Goal: Transaction & Acquisition: Subscribe to service/newsletter

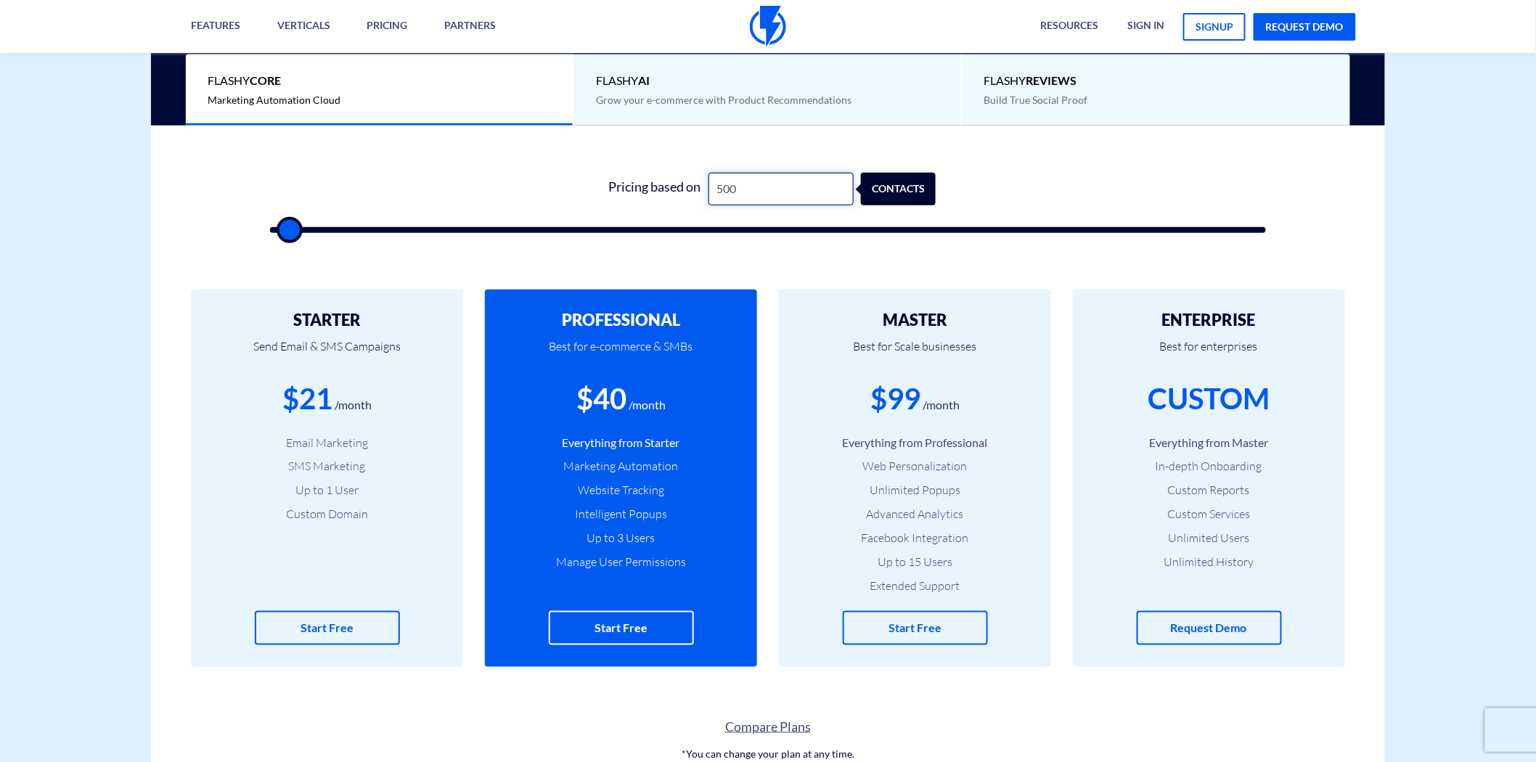
click at [753, 193] on input "500" at bounding box center [780, 189] width 145 height 33
drag, startPoint x: 859, startPoint y: 538, endPoint x: 976, endPoint y: 536, distance: 117.6
click at [976, 536] on li "Facebook Integration" at bounding box center [914, 538] width 229 height 17
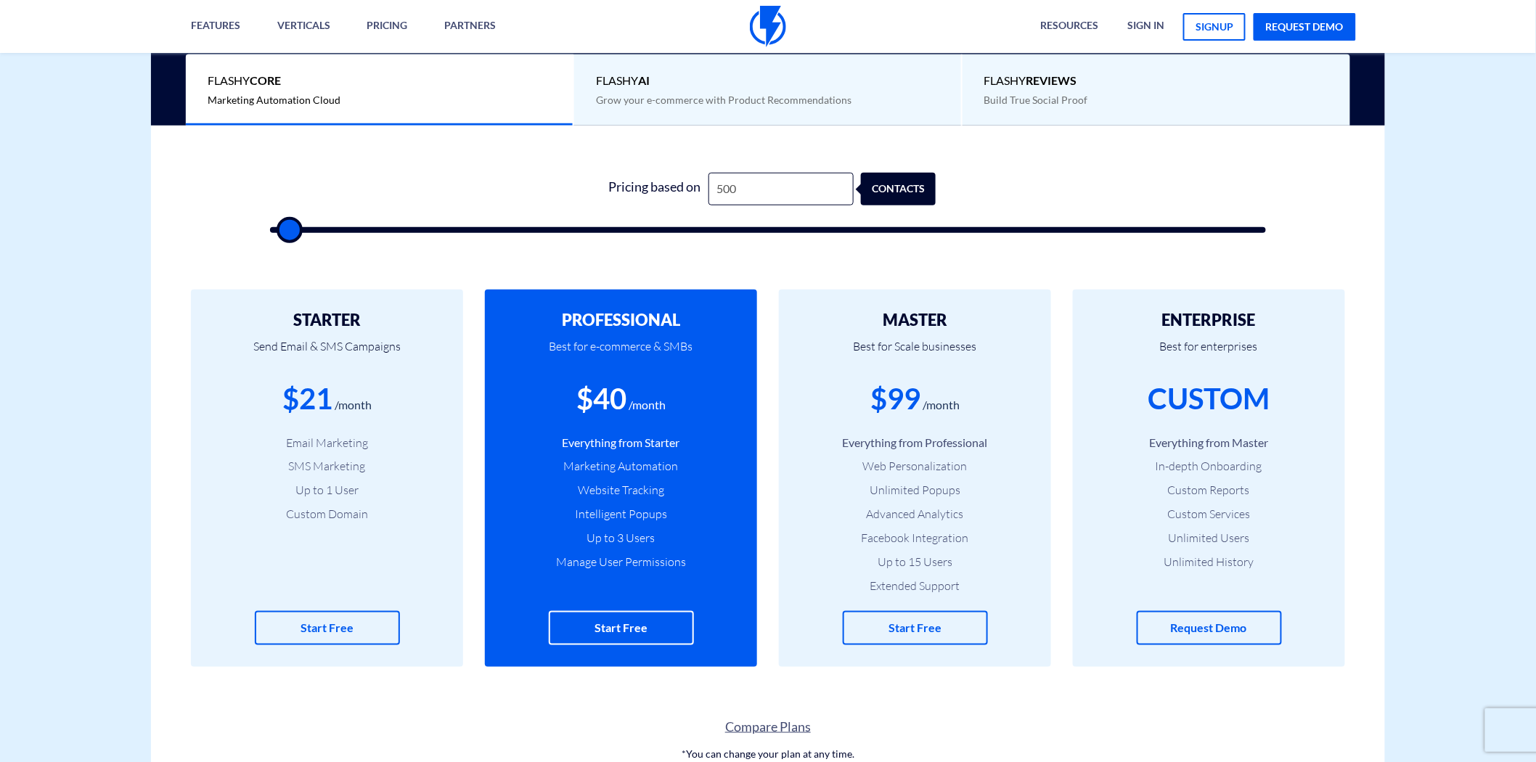
click at [900, 589] on li "Extended Support" at bounding box center [914, 586] width 229 height 17
click at [901, 589] on li "Extended Support" at bounding box center [914, 586] width 229 height 17
click at [901, 472] on li "Web Personalization" at bounding box center [914, 466] width 229 height 17
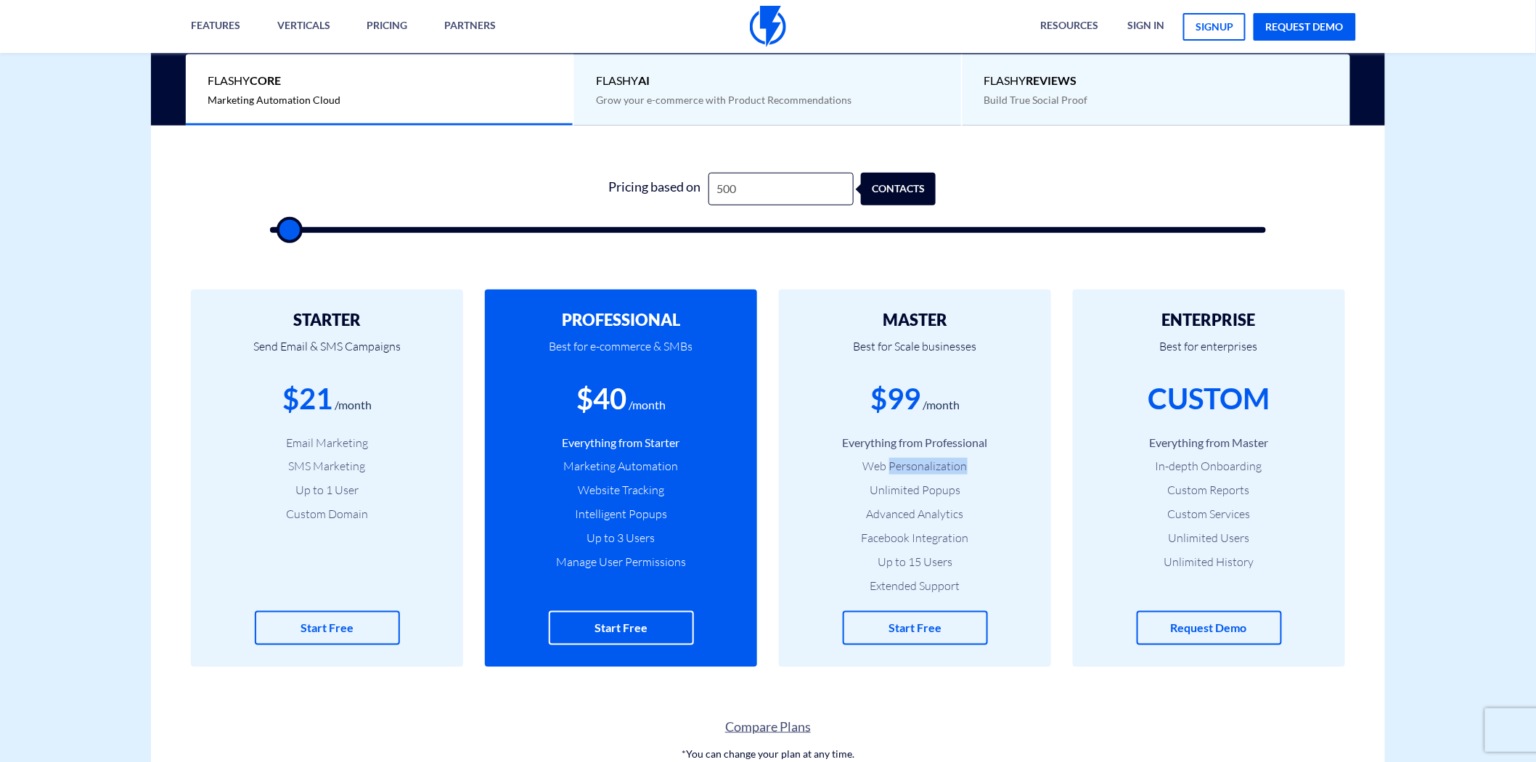
click at [901, 484] on li "Unlimited Popups" at bounding box center [914, 490] width 229 height 17
click at [755, 194] on input "500" at bounding box center [780, 189] width 145 height 33
type input "1"
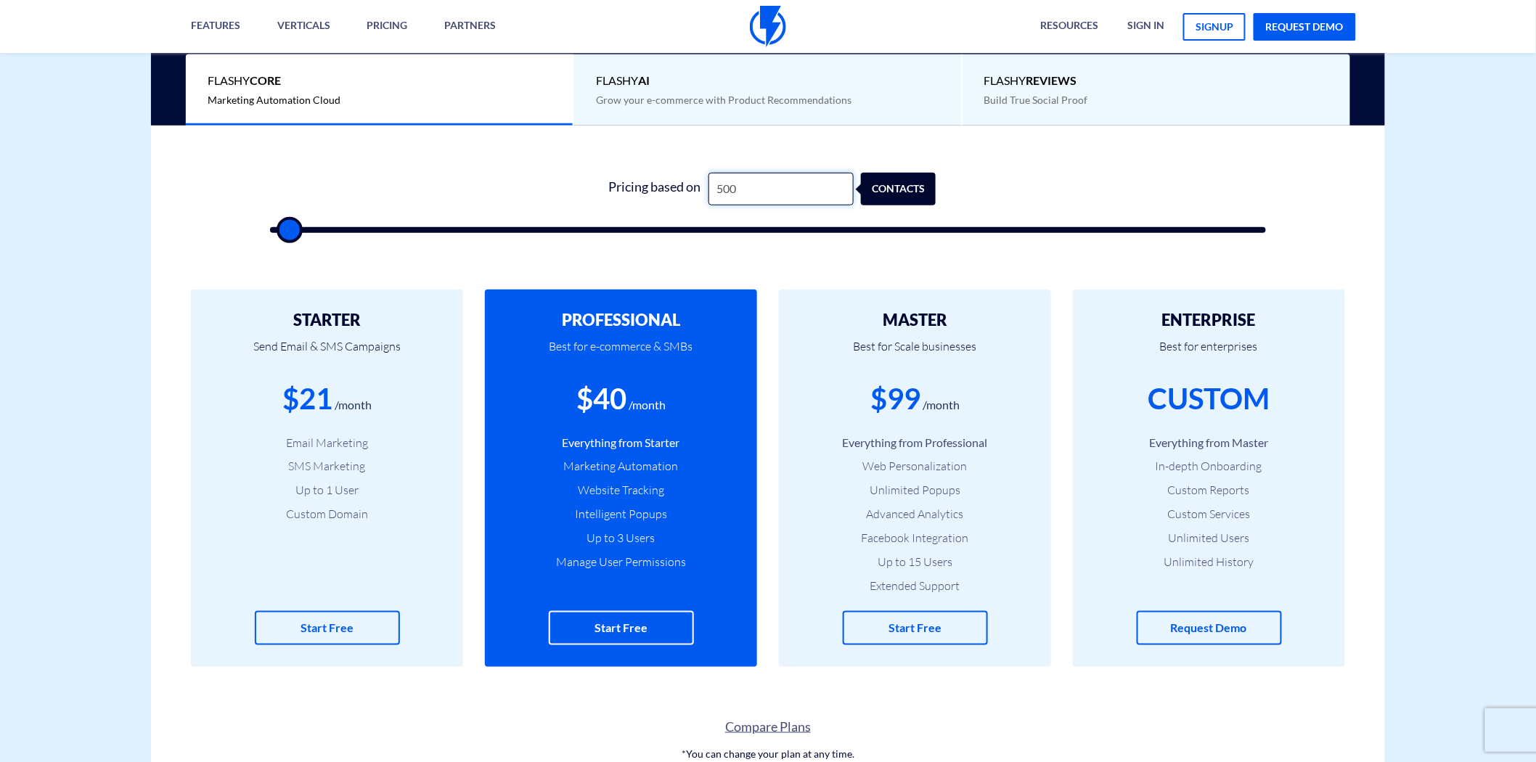
type input "500"
type input "14"
type input "500"
type input "140"
type input "500"
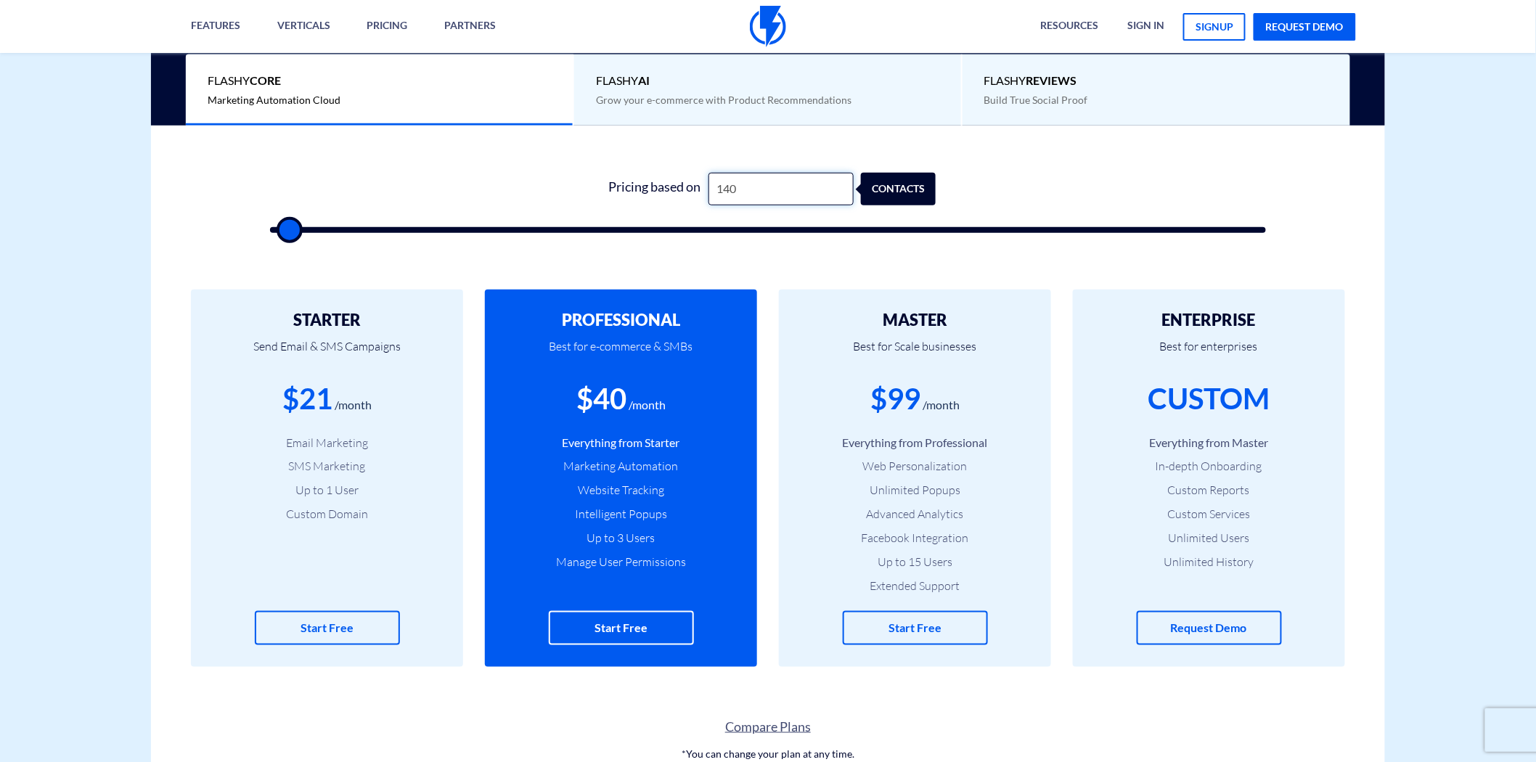
type input "1,400"
type input "1500"
type input "14,000"
type input "14000"
type input "14,000"
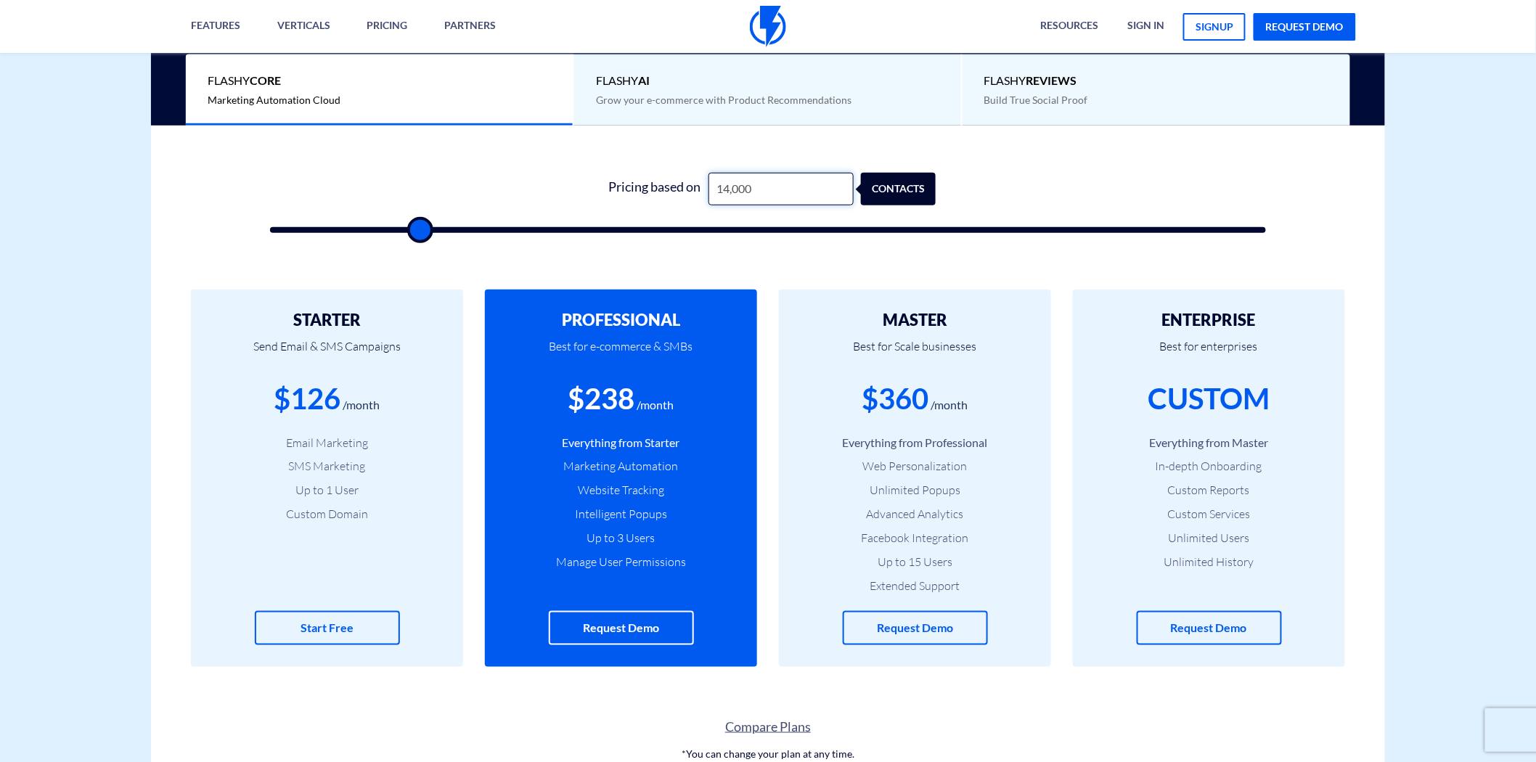
click at [736, 189] on input "14,000" at bounding box center [780, 189] width 145 height 33
type input "14500"
type input "15,000"
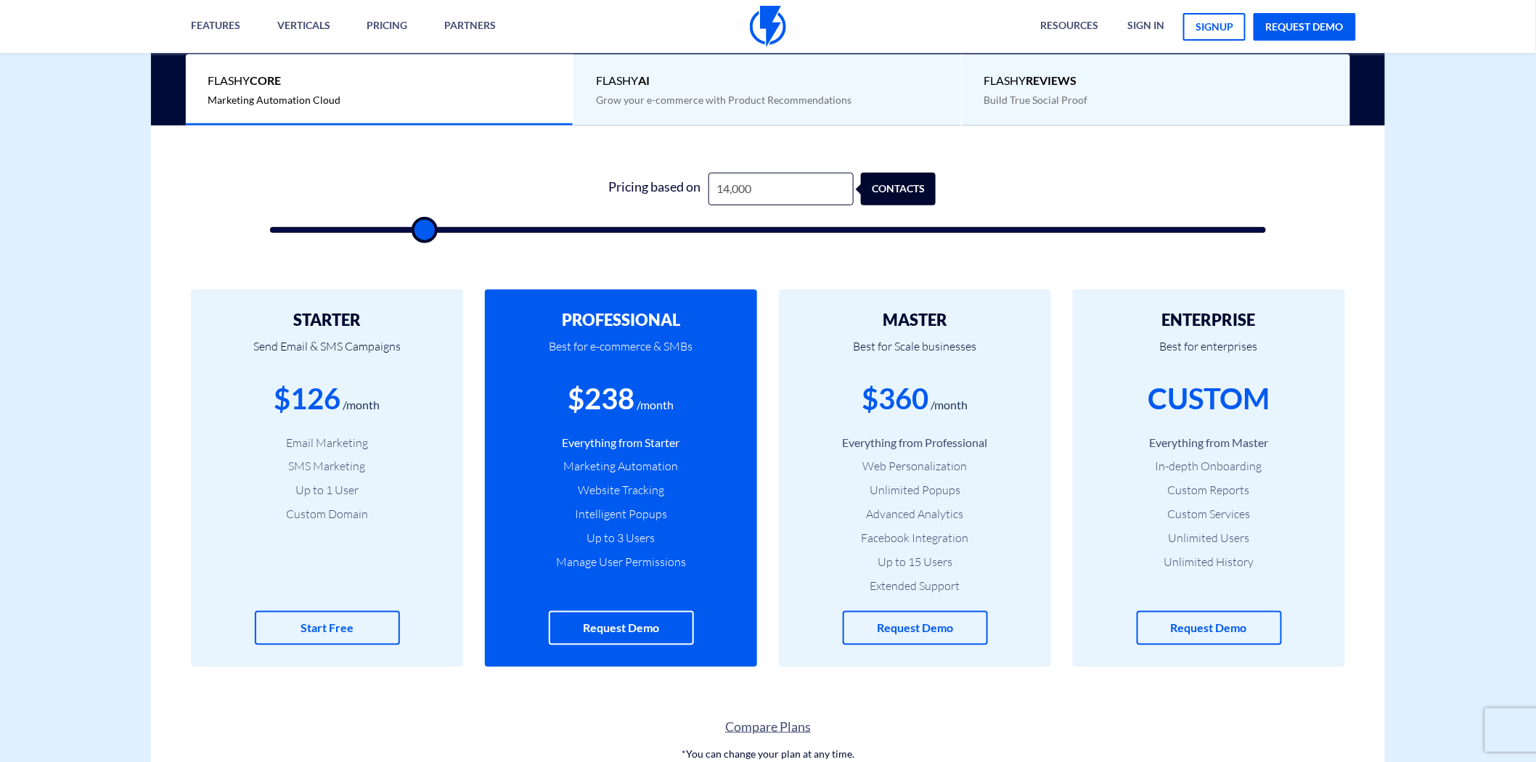
type input "15000"
type input "15,500"
type input "15500"
type input "16,500"
type input "16500"
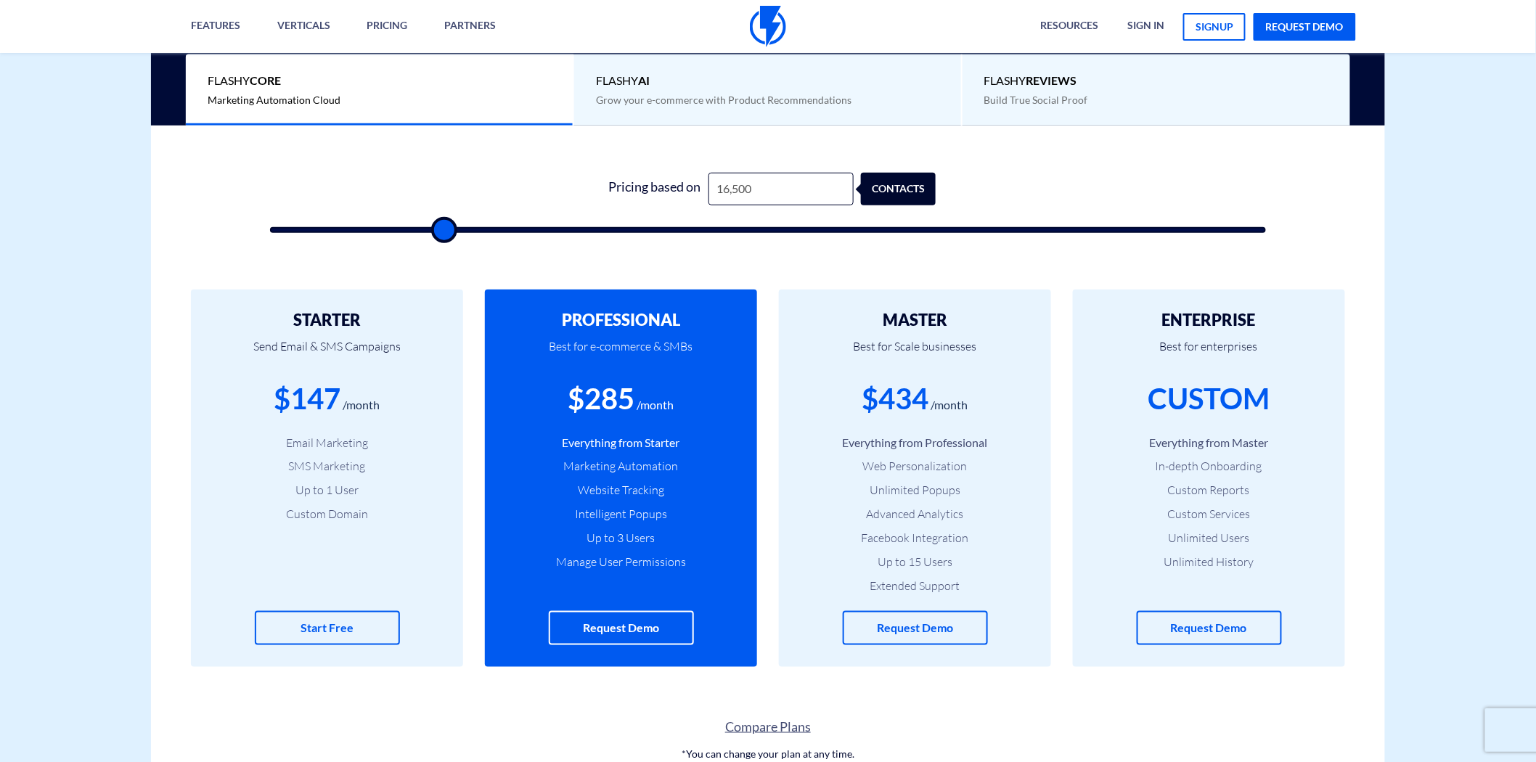
type input "18,500"
type input "18500"
type input "20,000"
type input "20000"
type input "22,500"
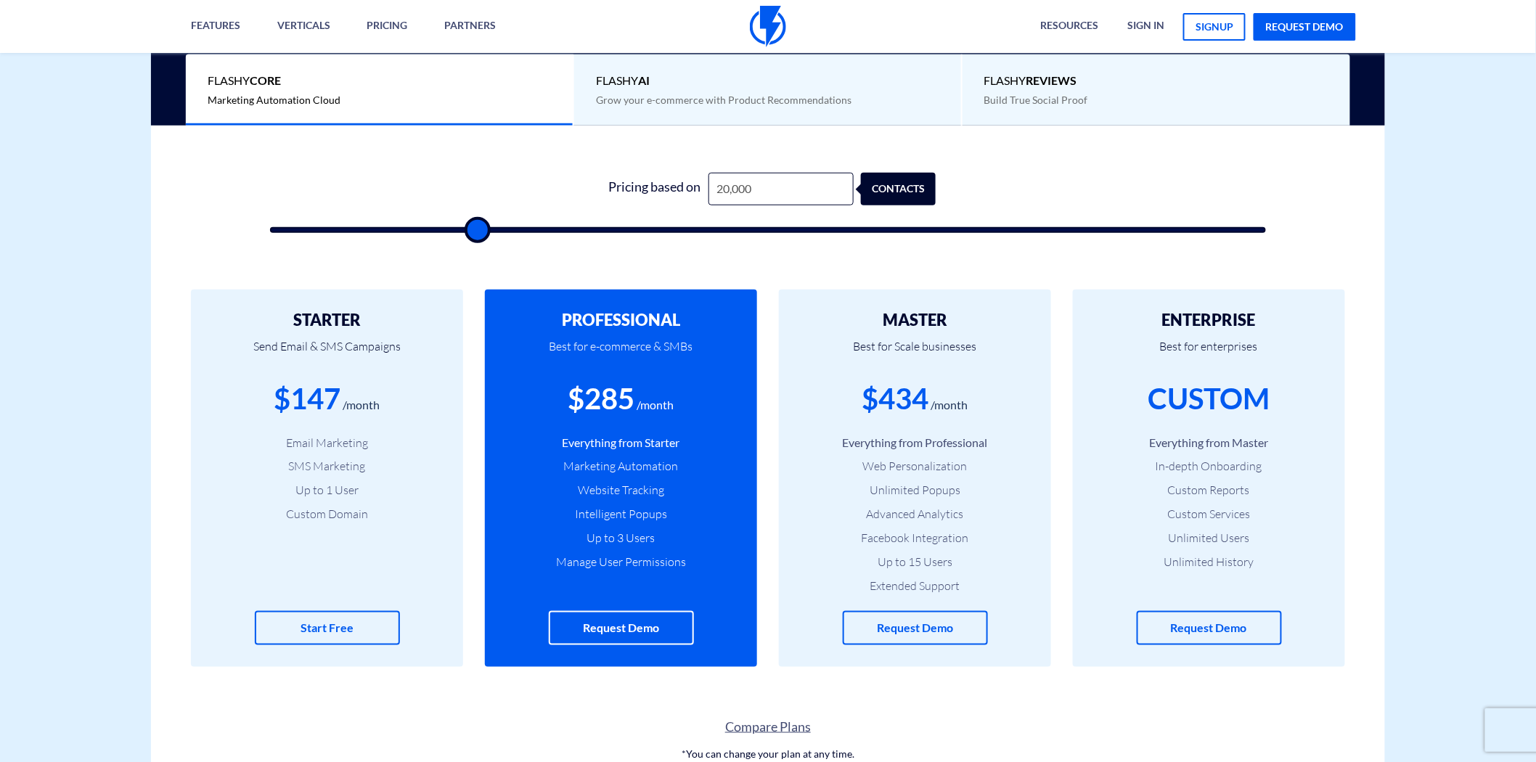
type input "22500"
type input "25,000"
type input "25000"
type input "27,500"
type input "27500"
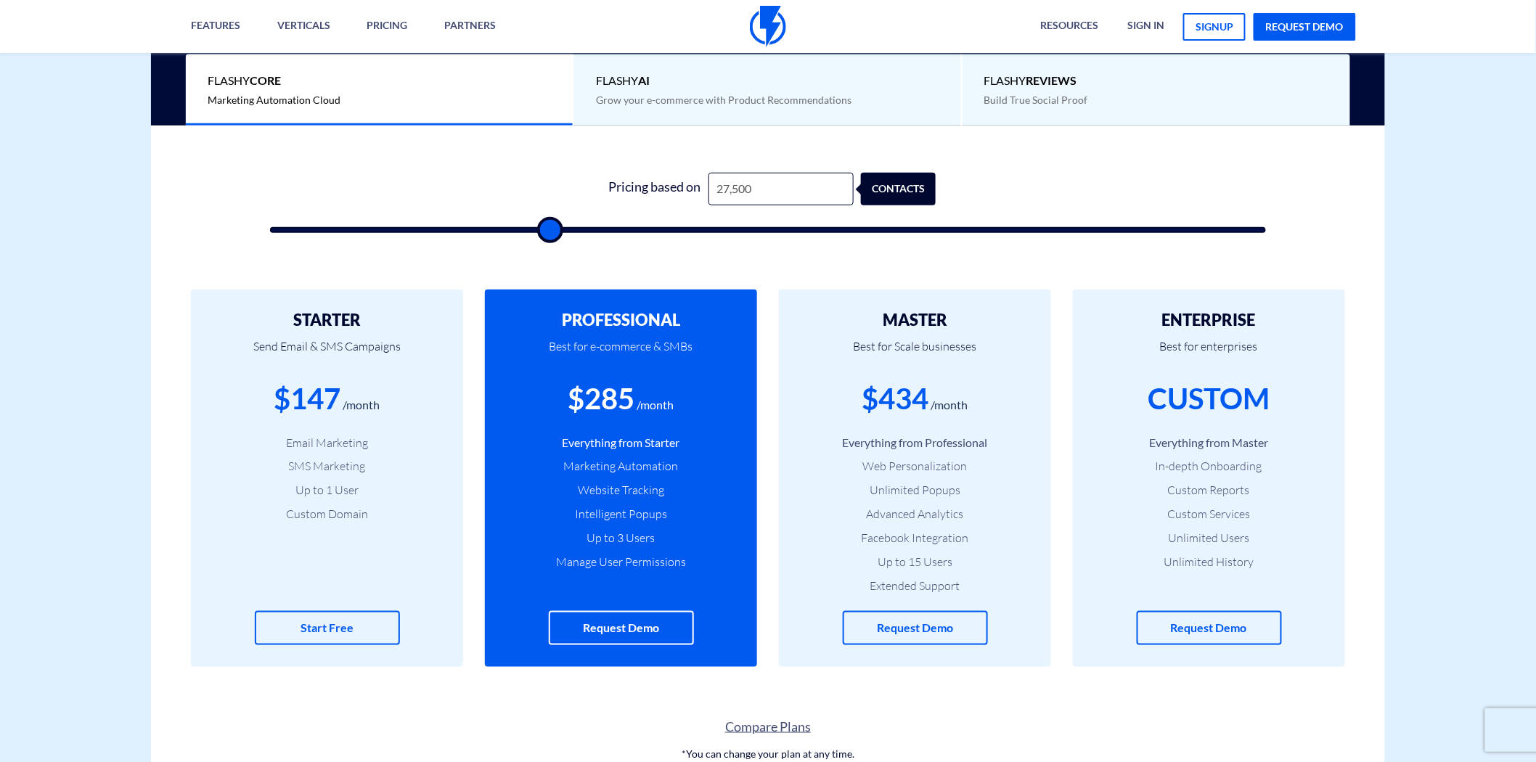
type input "29,000"
type input "29000"
type input "33,000"
type input "33000"
type input "35,500"
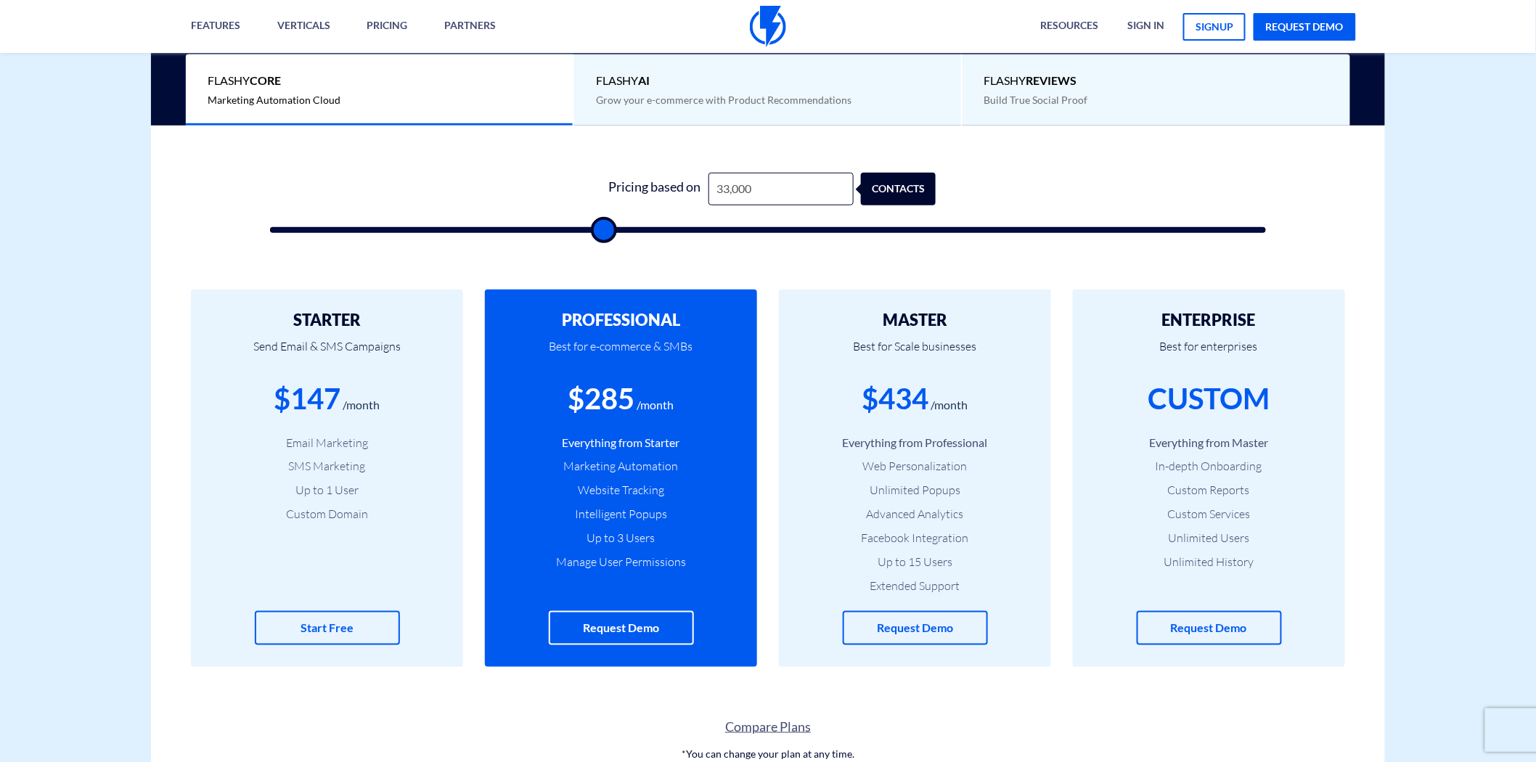
type input "35500"
type input "38,000"
type input "38000"
type input "40,500"
type input "40500"
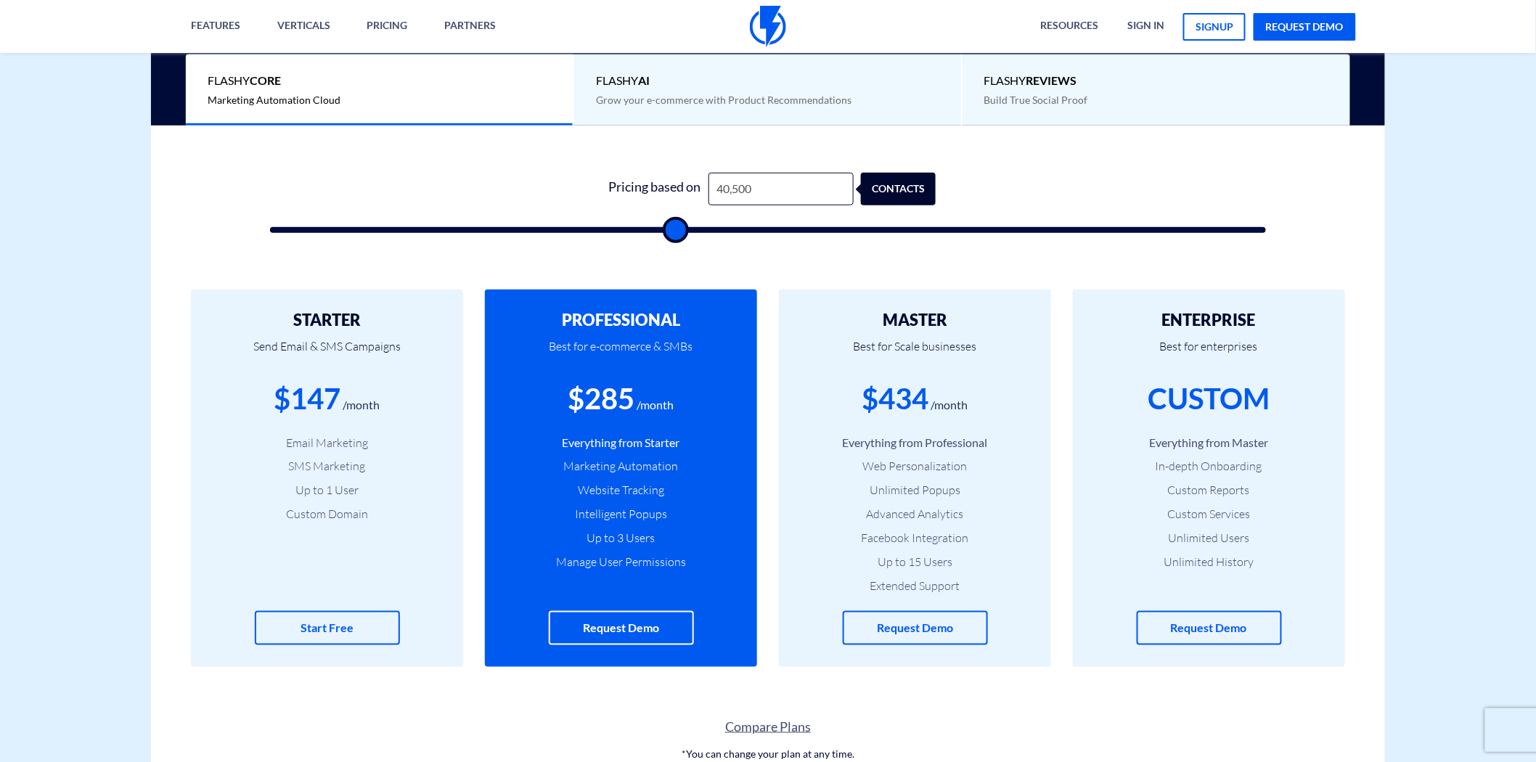
type input "42,000"
type input "42000"
type input "45,500"
type input "45500"
type input "48,500"
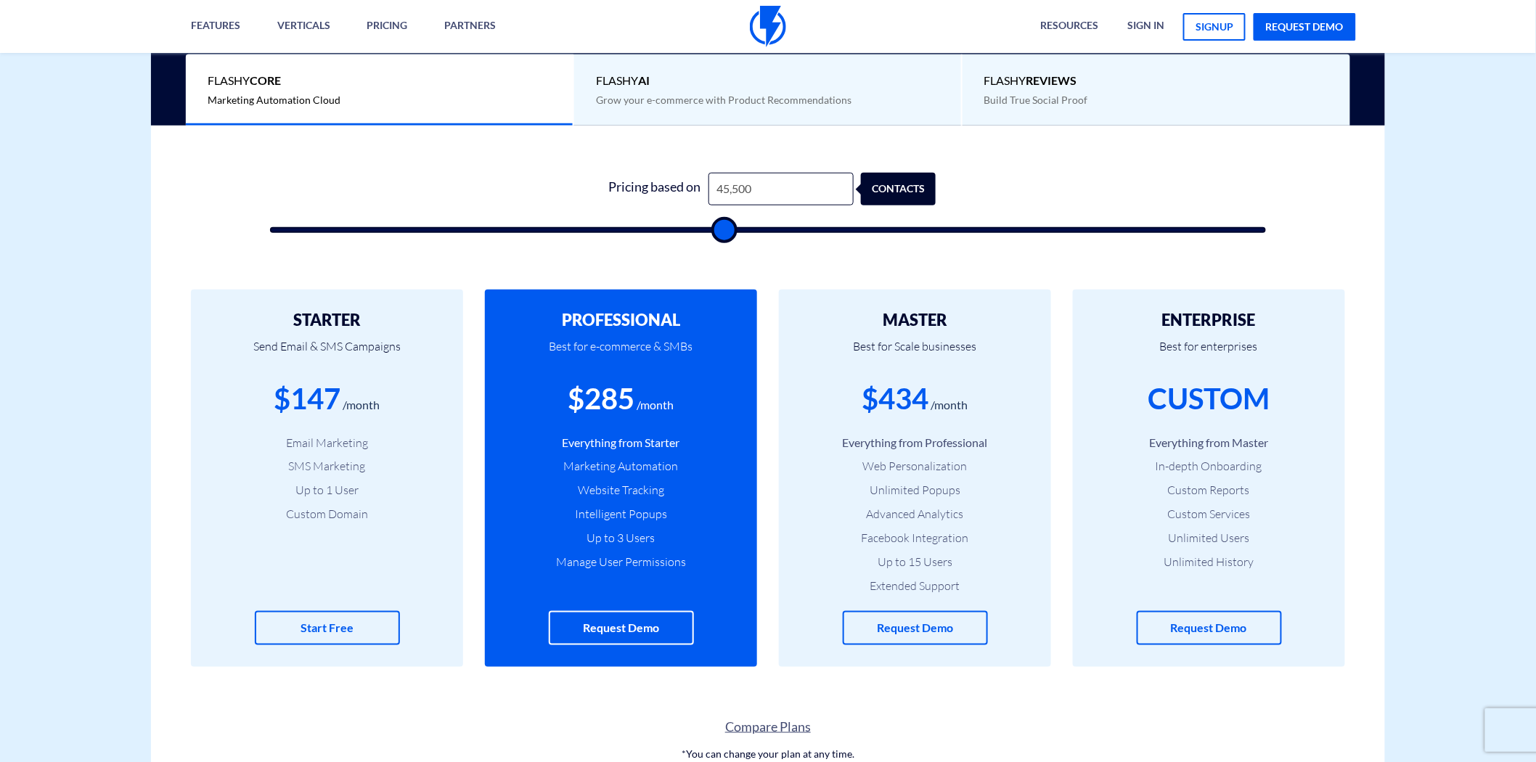
type input "48500"
type input "54,500"
type input "54500"
type input "57,500"
type input "57500"
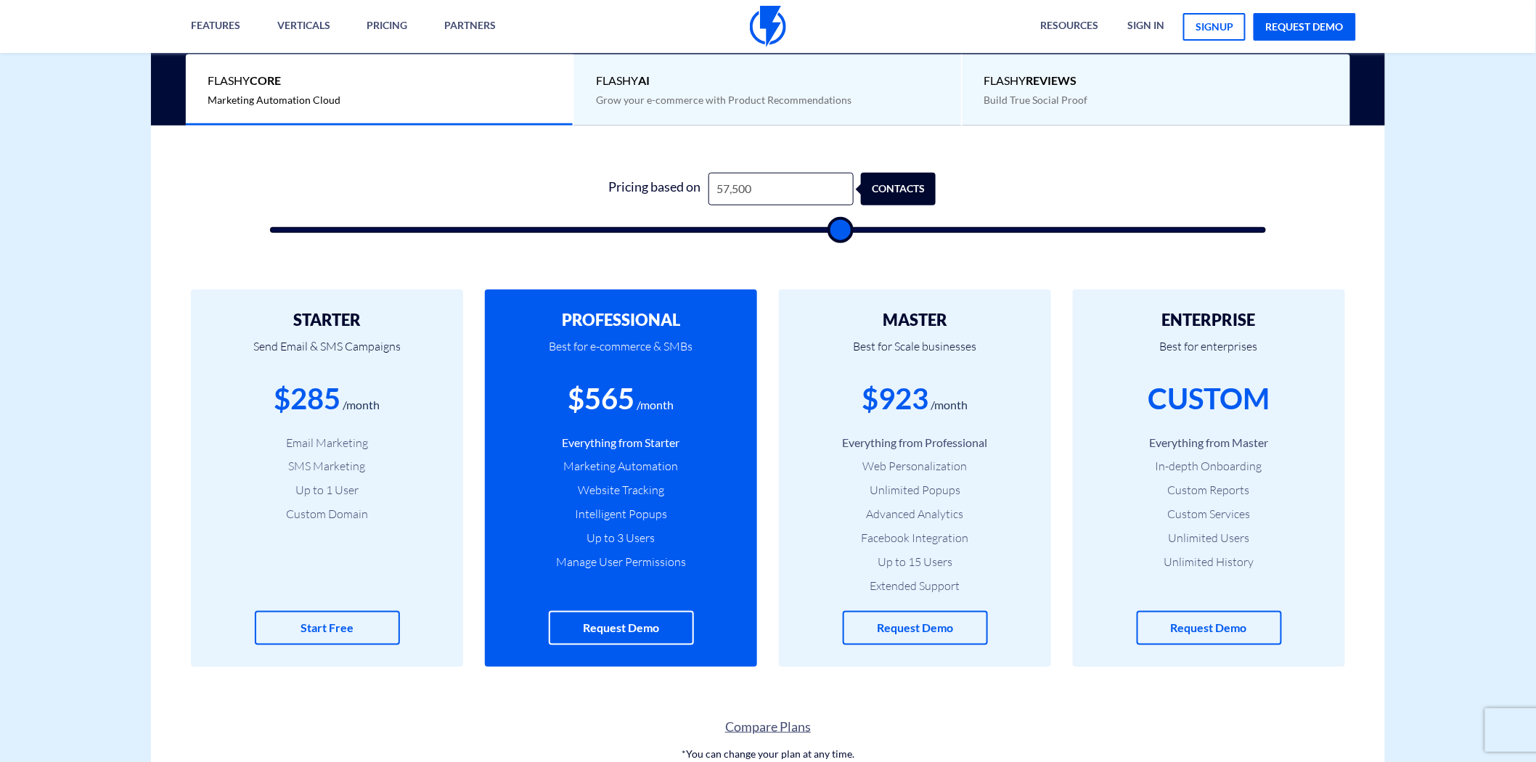
type input "59,000"
type input "59000"
type input "60,000"
type input "60000"
type input "61,500"
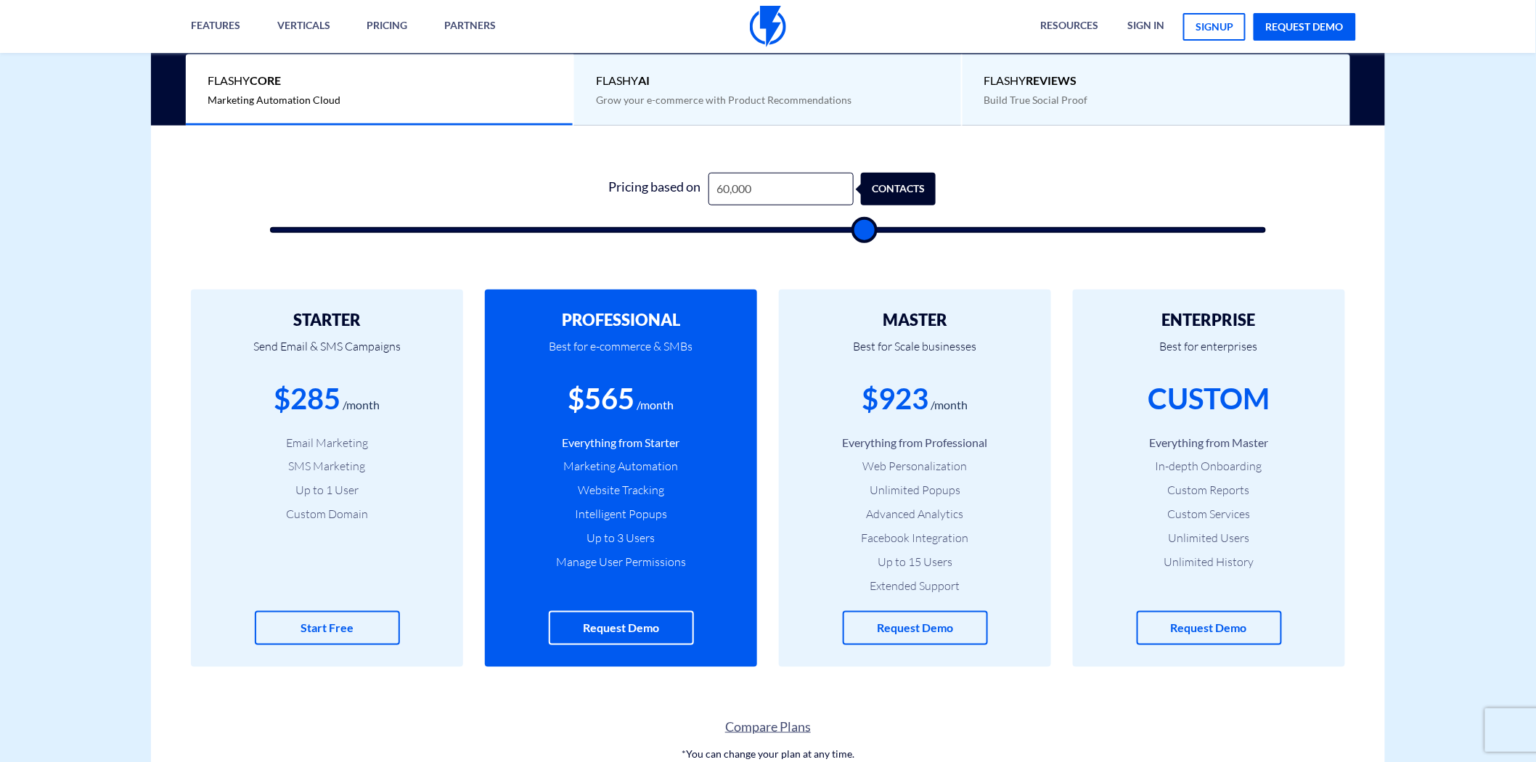
type input "61500"
type input "62,000"
type input "62000"
type input "63,500"
type input "63500"
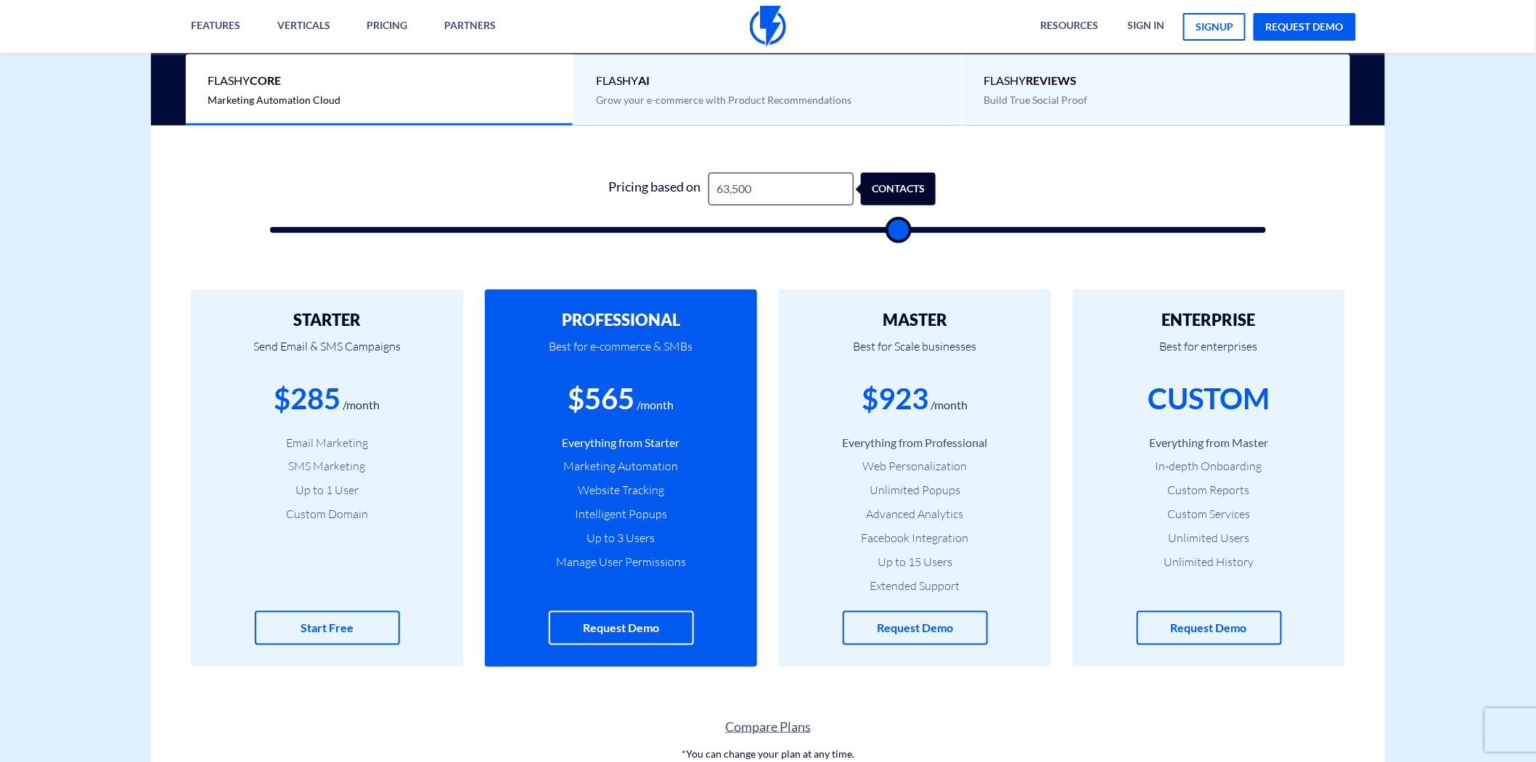
type input "64,000"
type input "64000"
type input "64,500"
type input "64500"
type input "64,000"
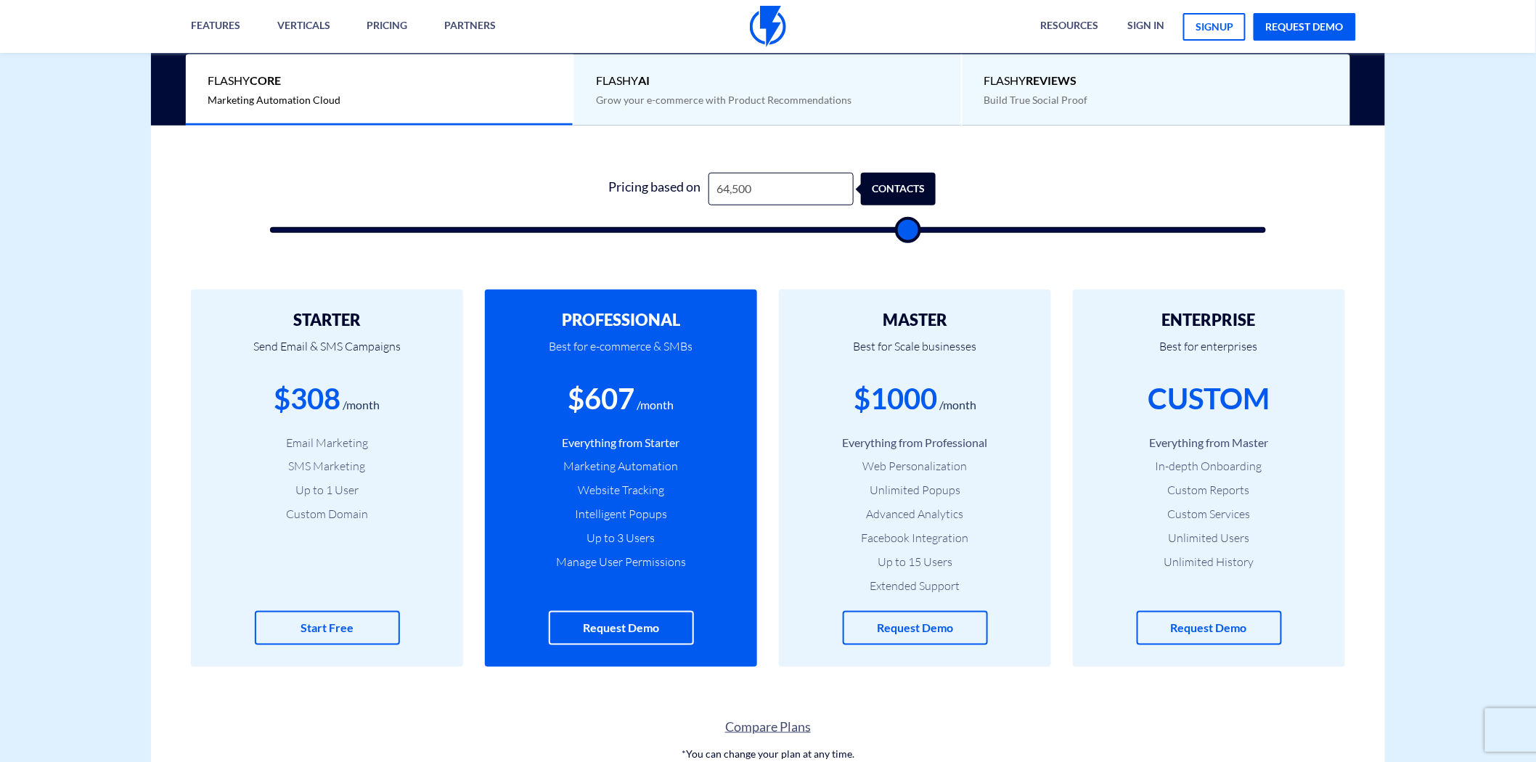
type input "64000"
type input "62,500"
type input "62500"
type input "57,000"
type input "57000"
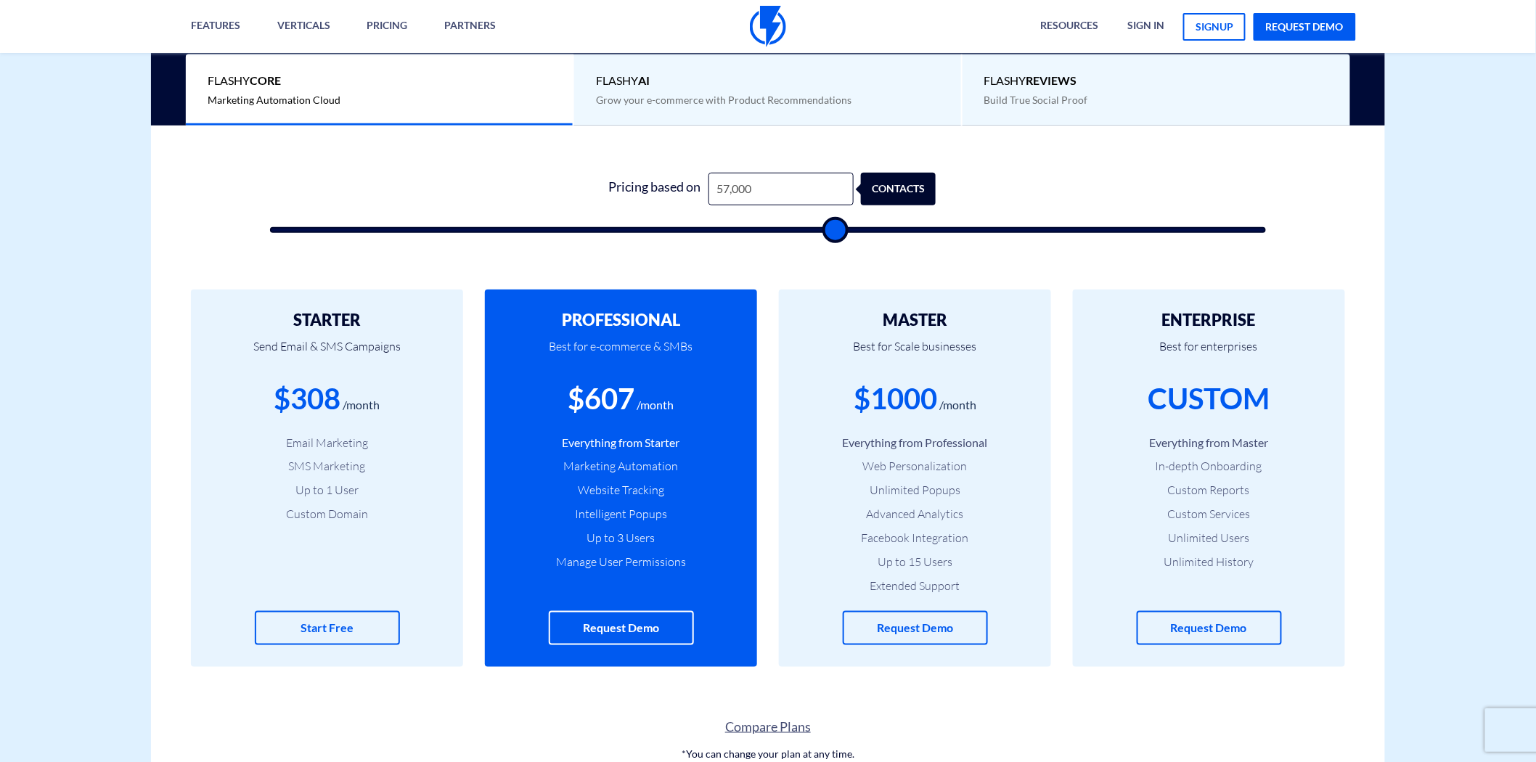
type input "50,500"
type input "50500"
type input "48,000"
type input "48000"
type input "40,500"
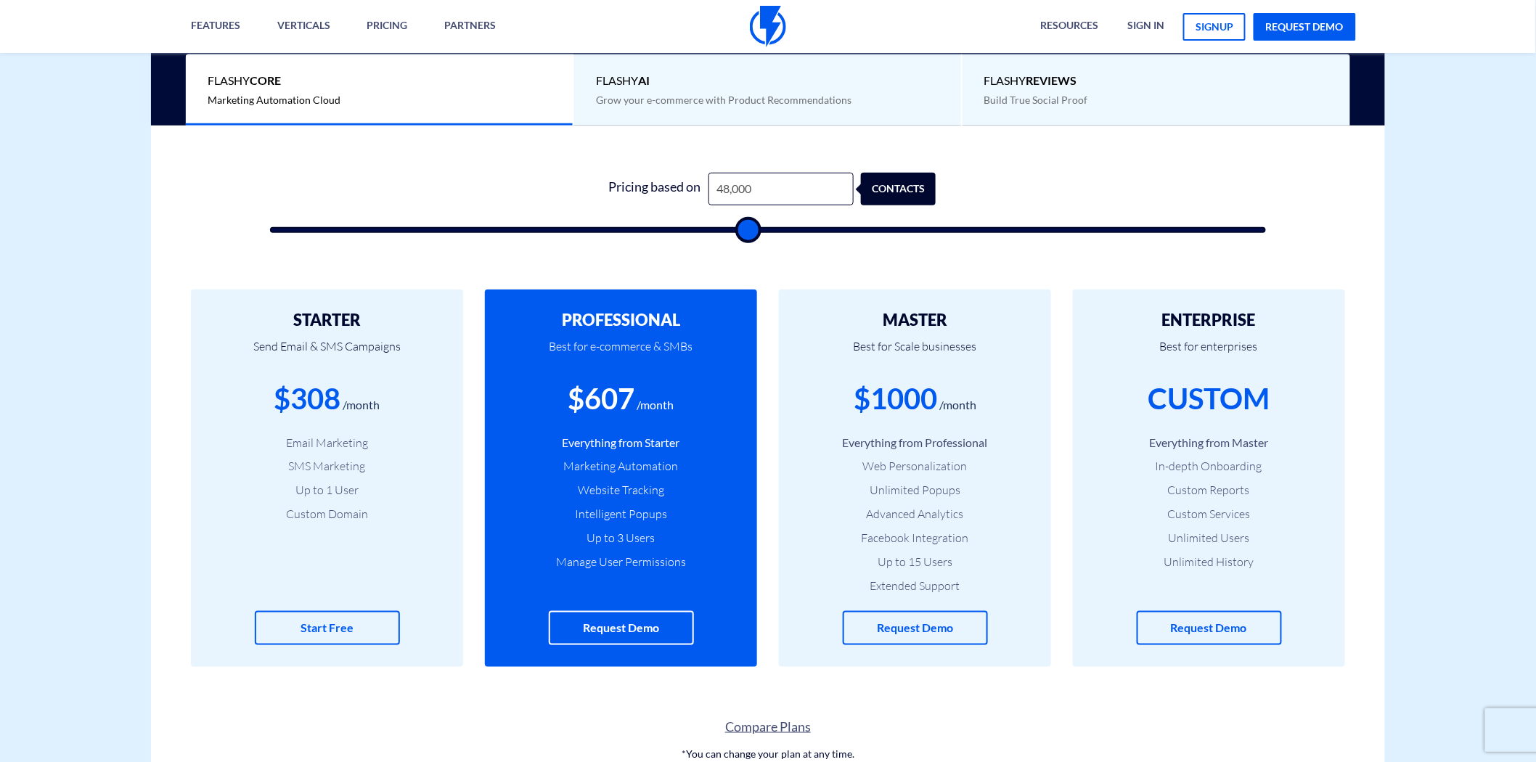
type input "40500"
type input "39,000"
type input "39000"
type input "36,500"
type input "36500"
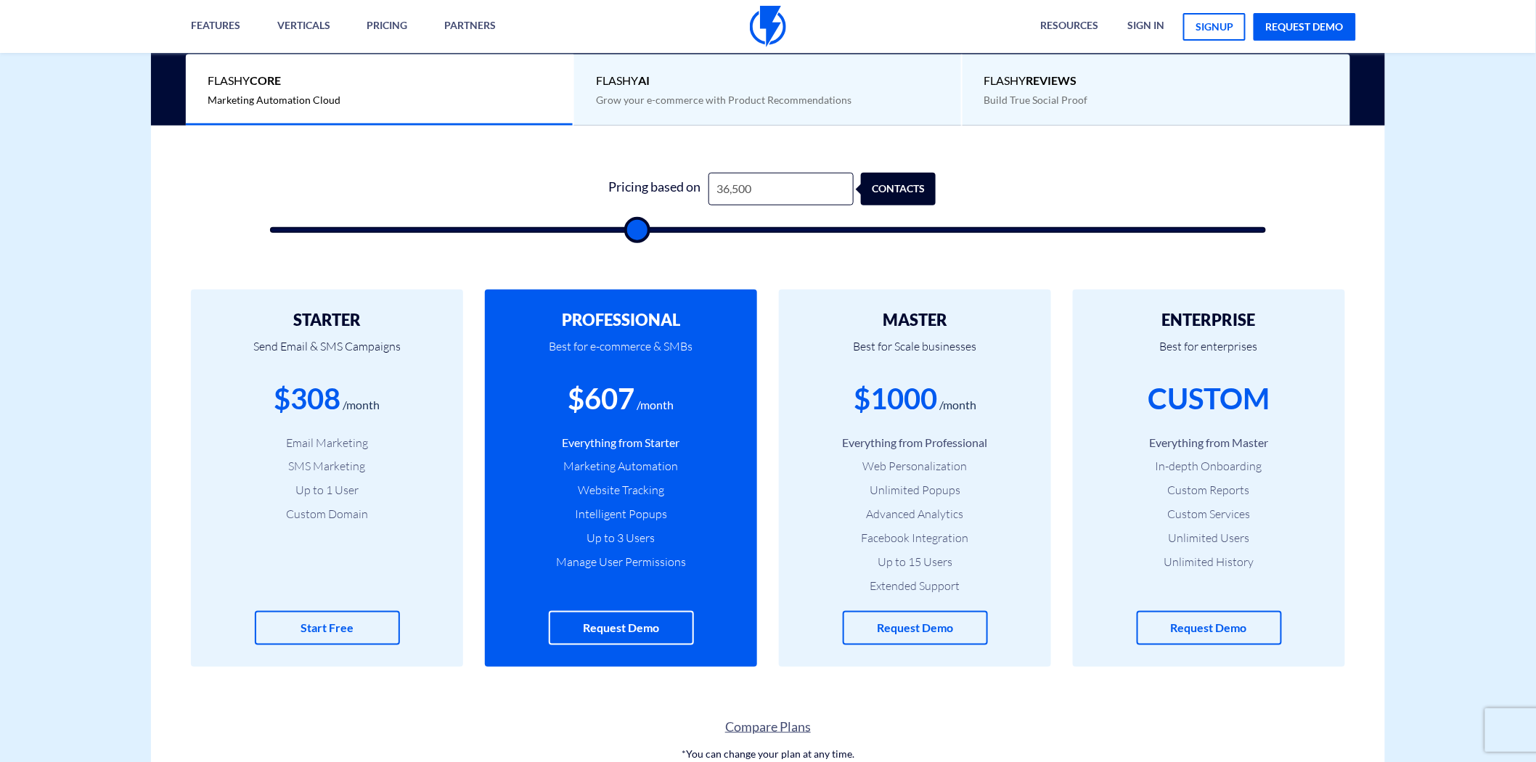
type input "34,000"
type input "34000"
type input "33,500"
type input "33500"
type input "30,000"
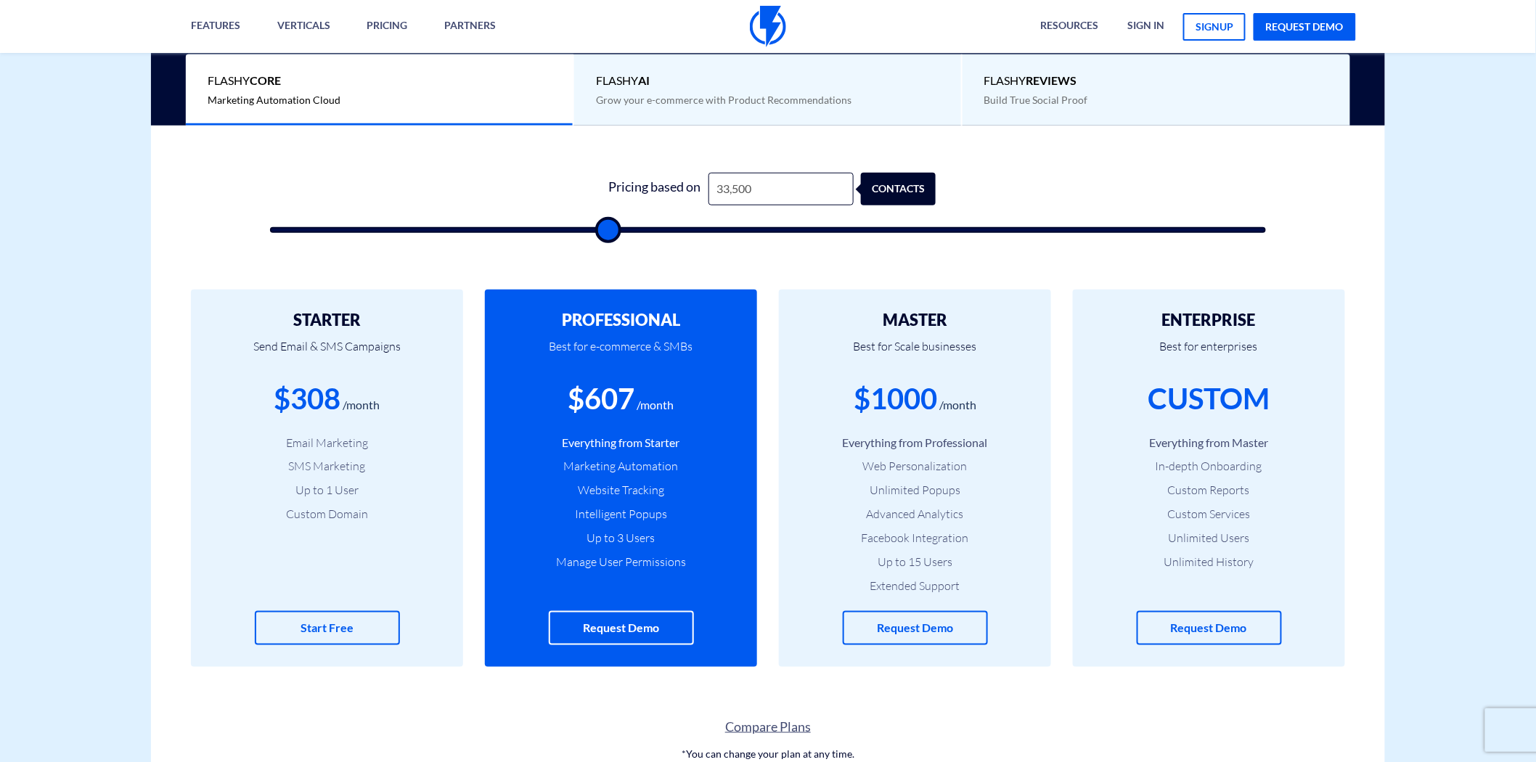
type input "30000"
type input "29,000"
type input "29000"
type input "26,500"
type input "26500"
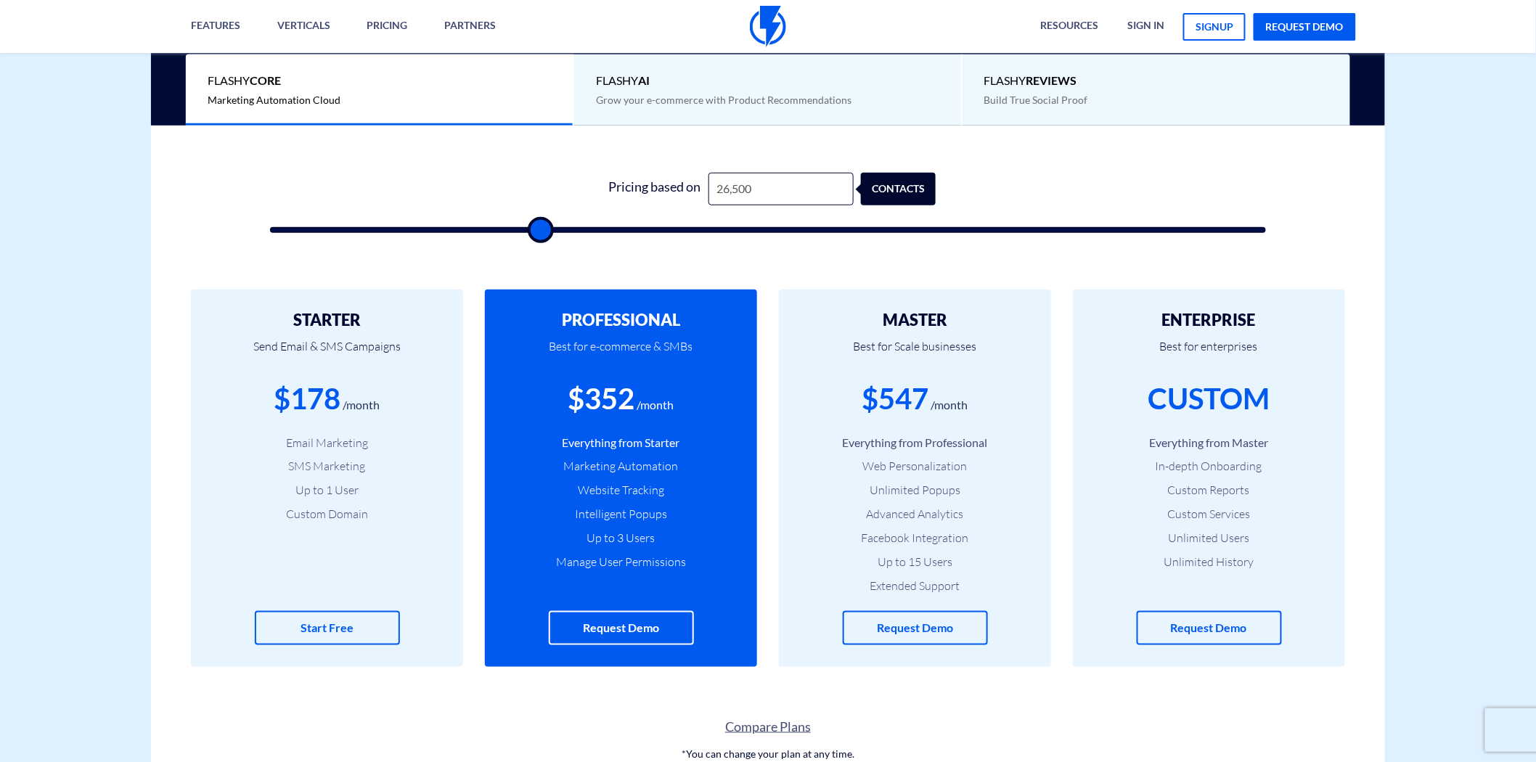
type input "24,000"
type input "24000"
type input "23,500"
type input "23500"
type input "20,000"
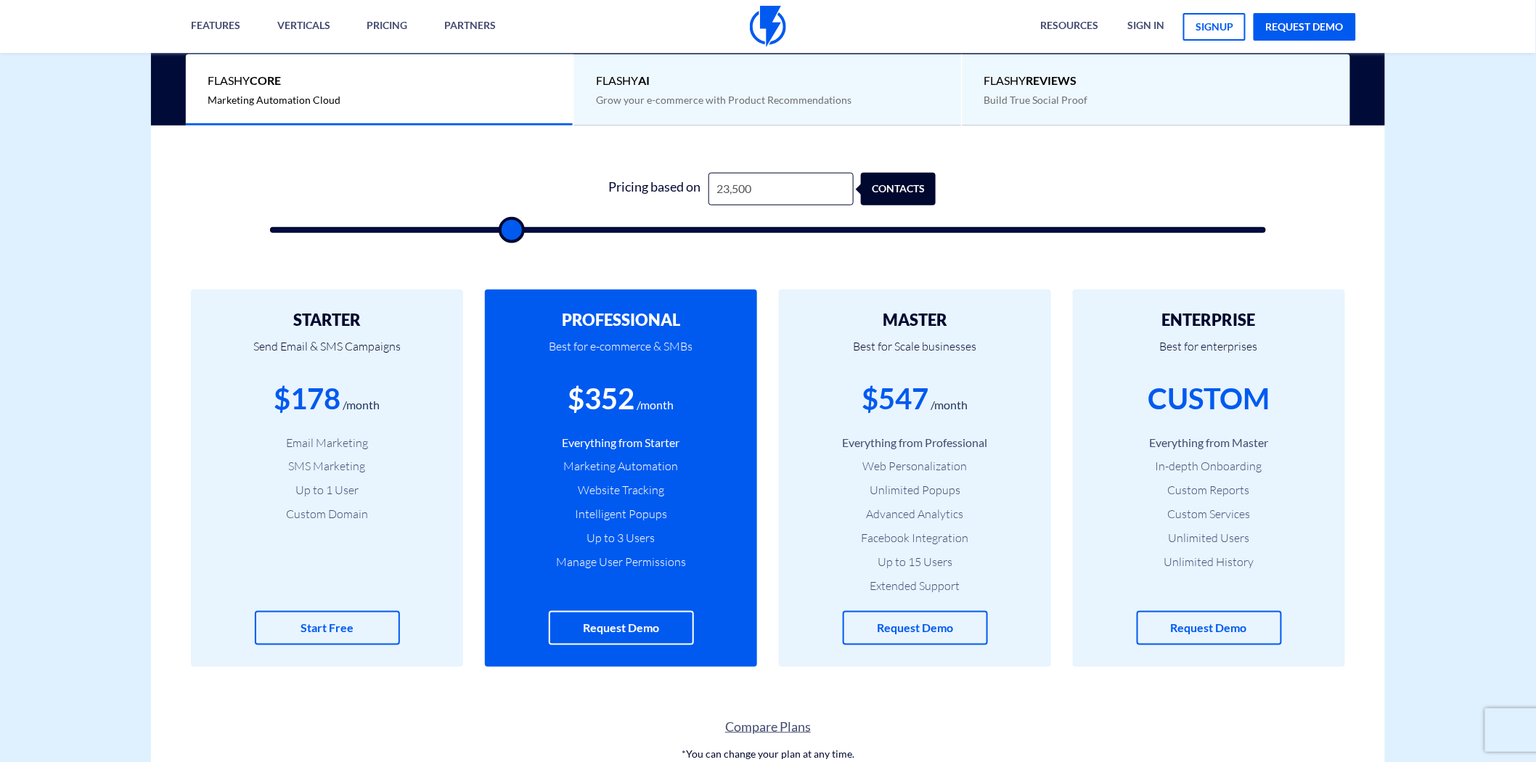
type input "20000"
type input "16,000"
type input "16000"
type input "14,000"
type input "14000"
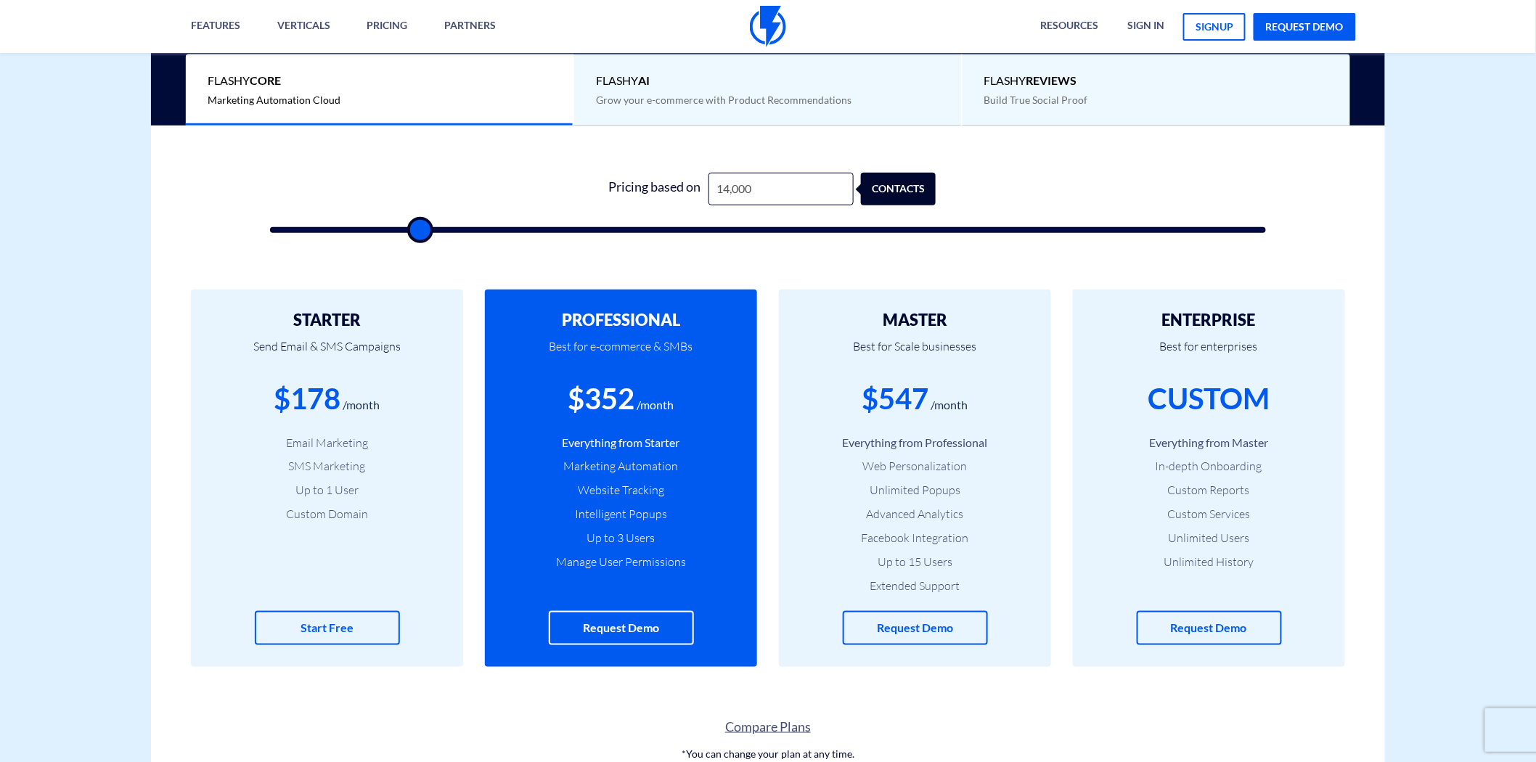
type input "13,000"
type input "13000"
type input "11,000"
type input "11000"
type input "8,500"
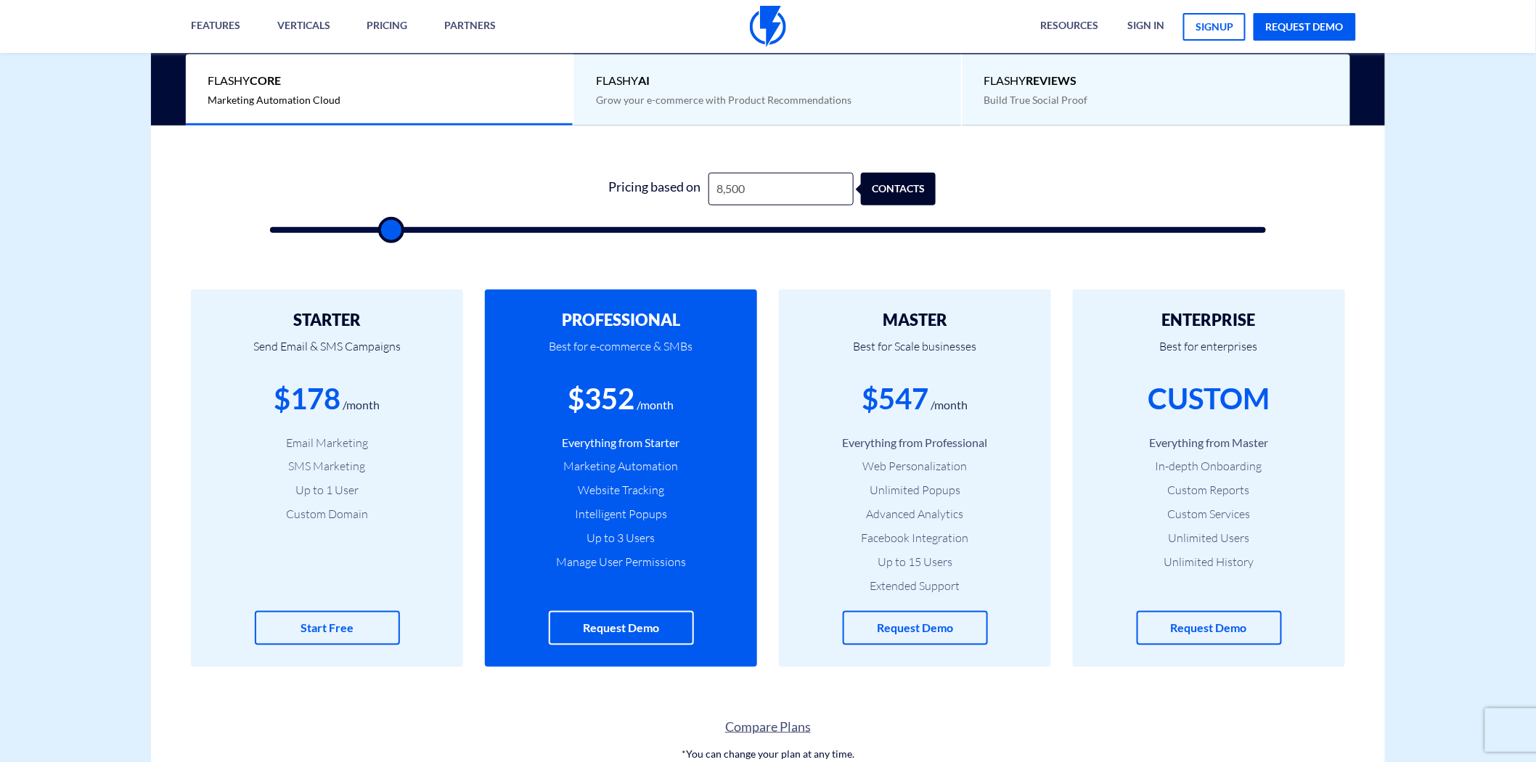
type input "8500"
type input "8,000"
type input "8000"
type input "6,500"
type input "6500"
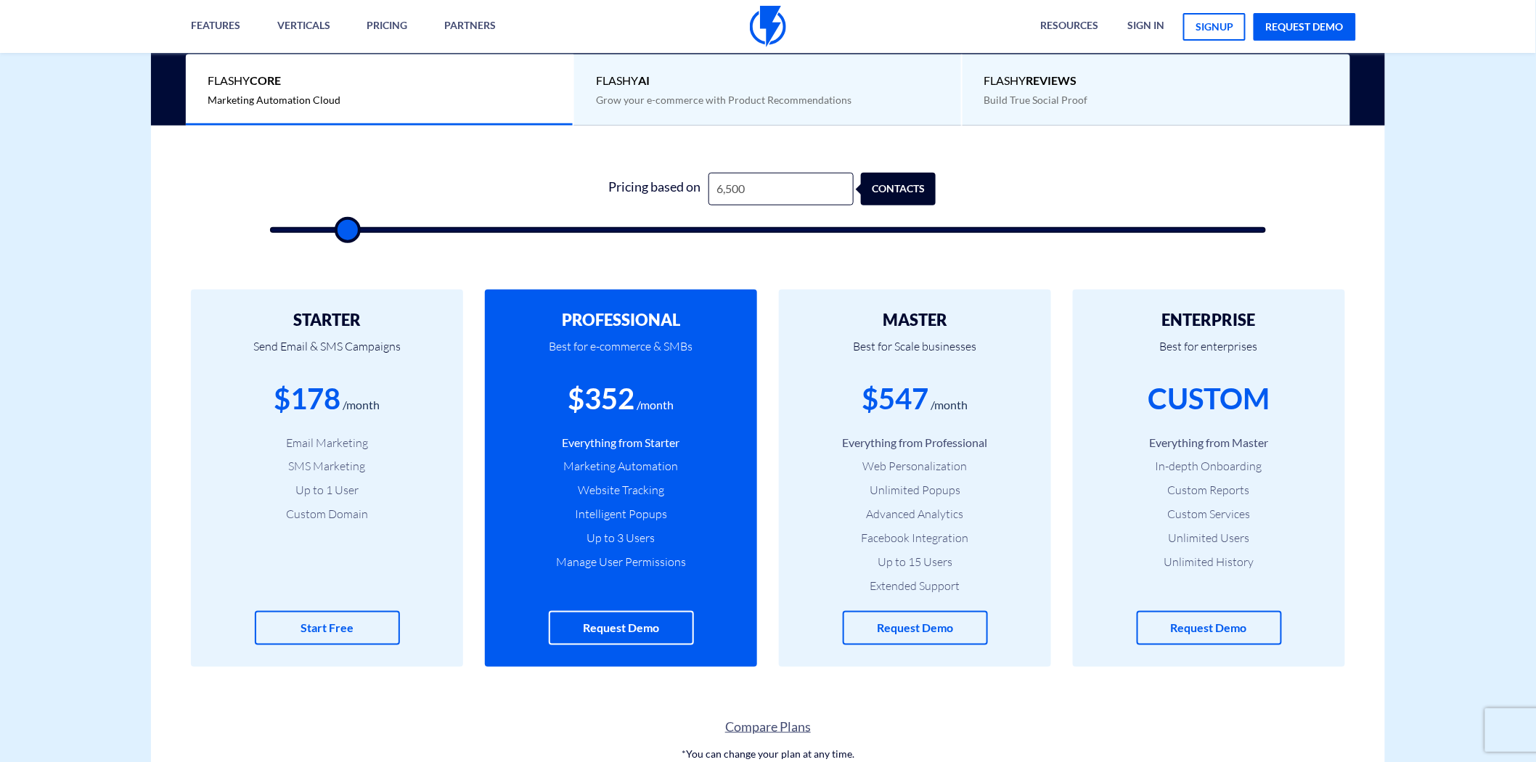
type input "5,000"
type input "5000"
type input "4,000"
type input "4000"
type input "3,500"
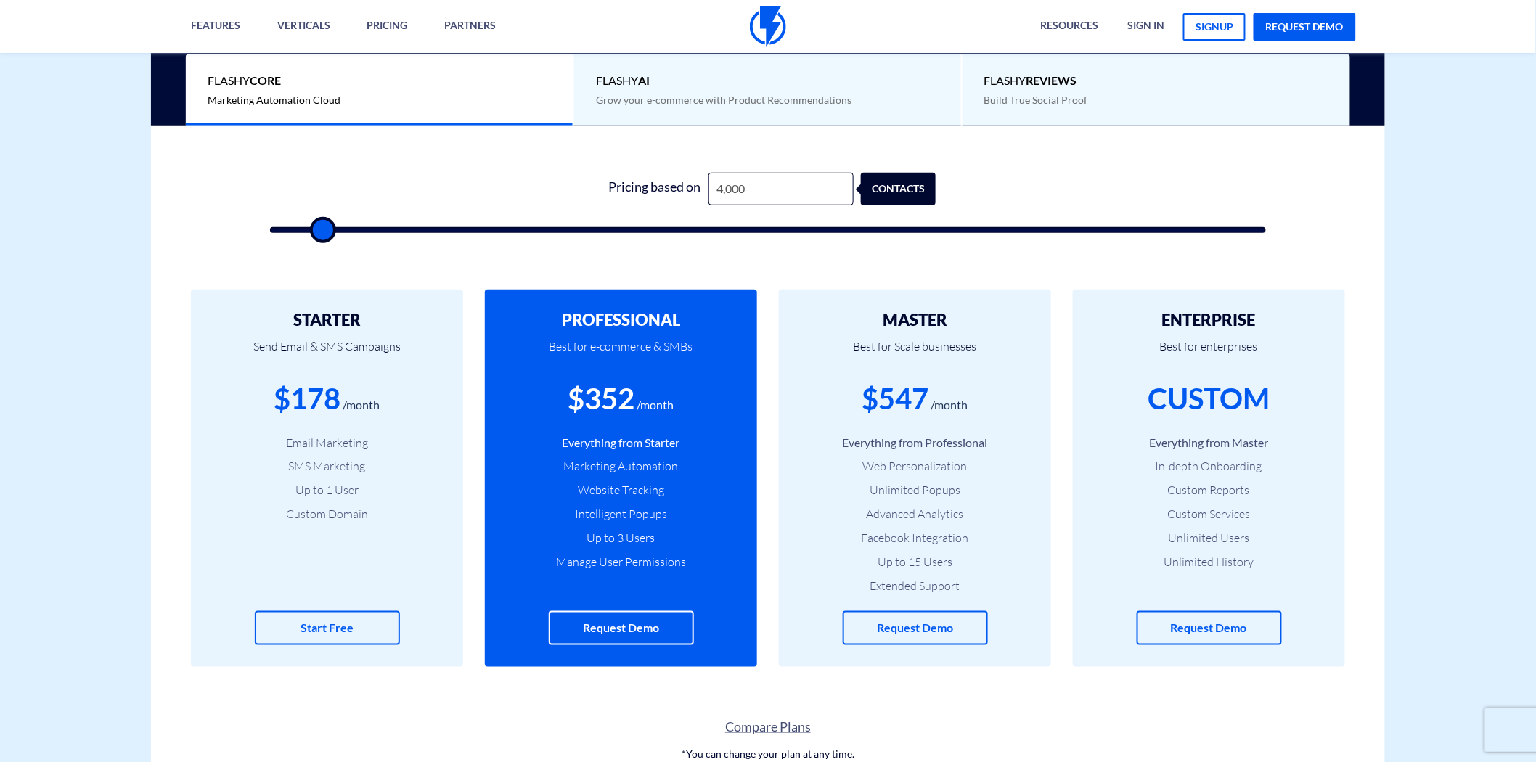
type input "3500"
type input "3,000"
type input "3000"
type input "2,500"
type input "2500"
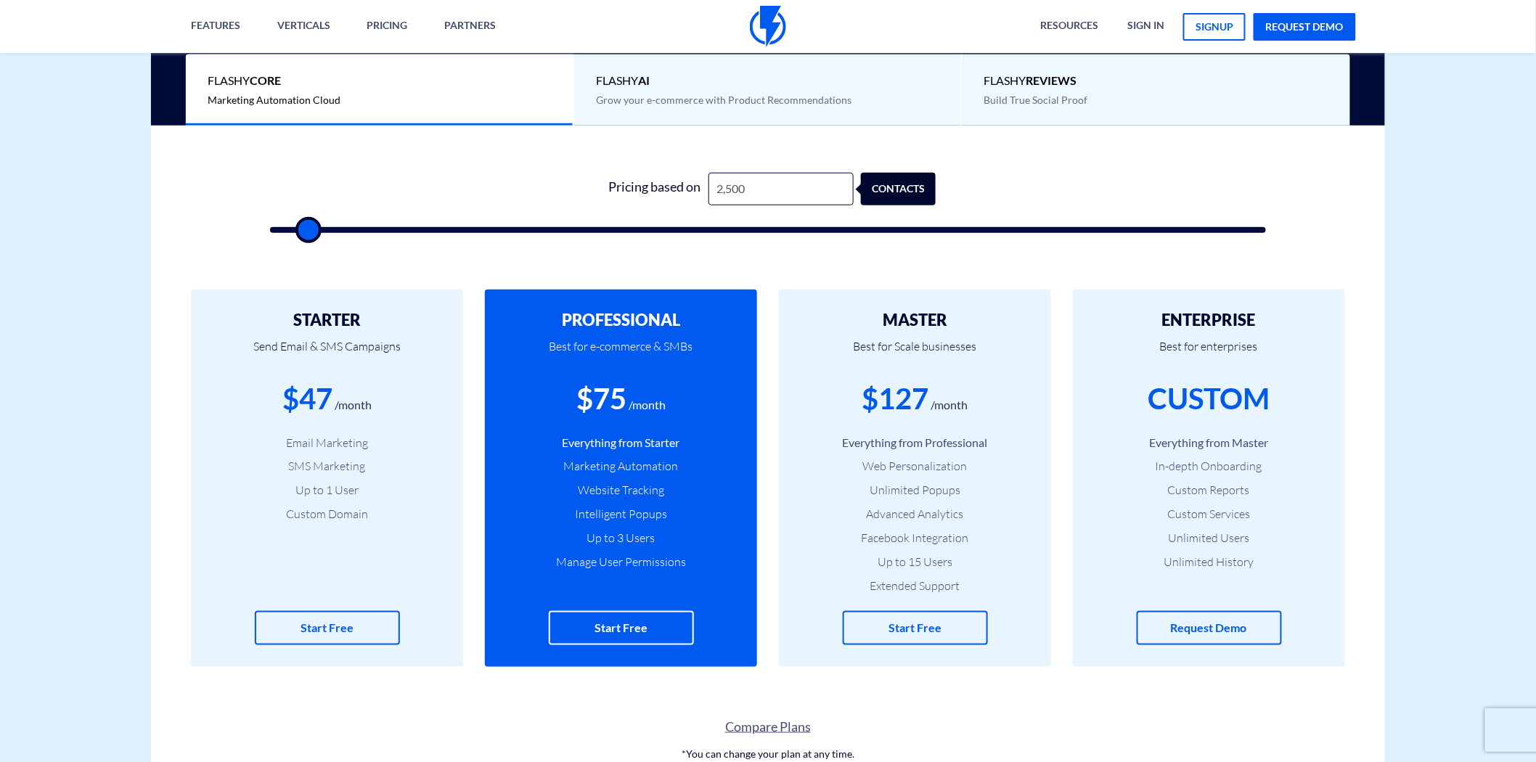
type input "2,000"
type input "2000"
type input "2,500"
type input "2500"
type input "3,500"
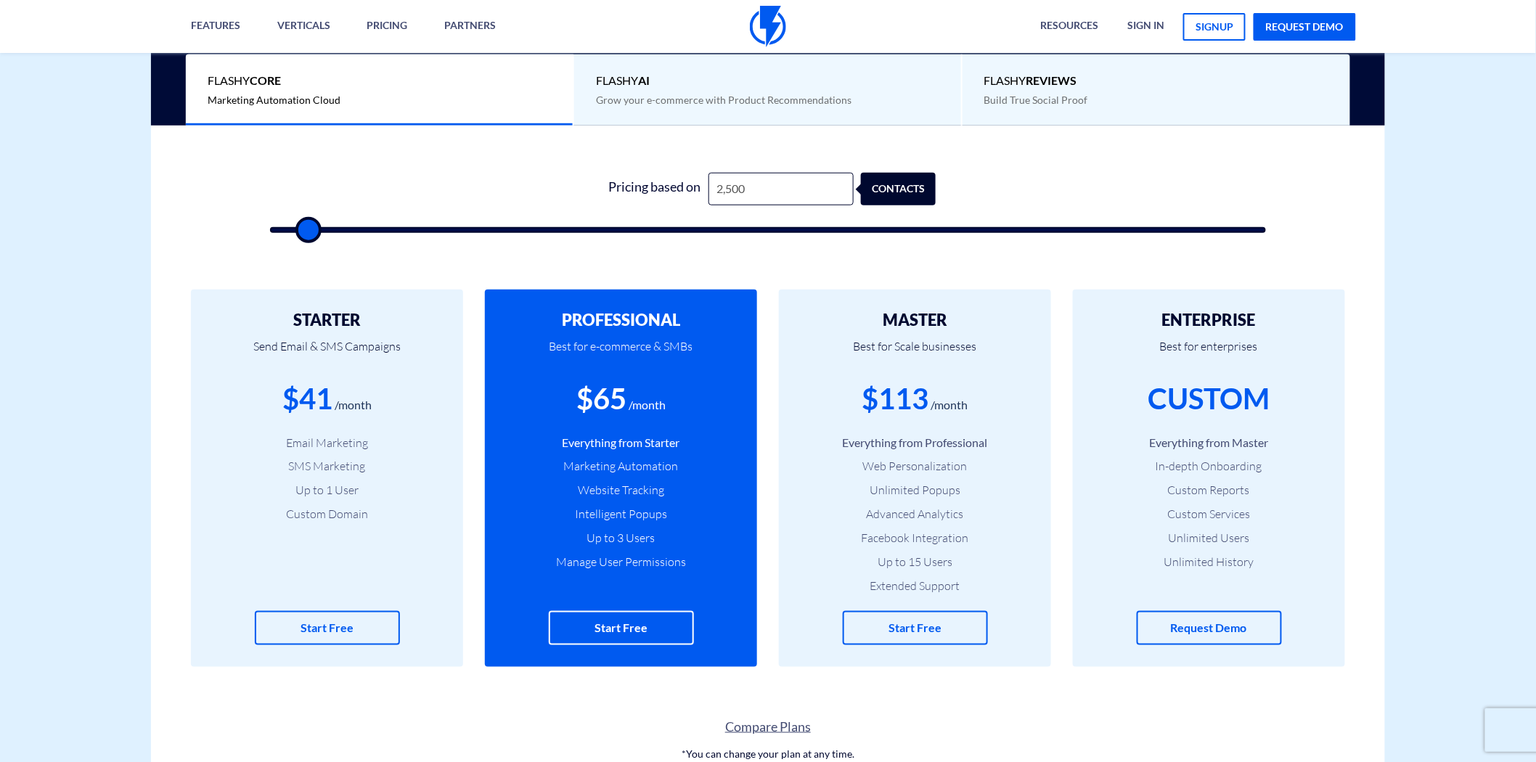
type input "3500"
type input "4,500"
type input "4500"
type input "5,000"
type input "5000"
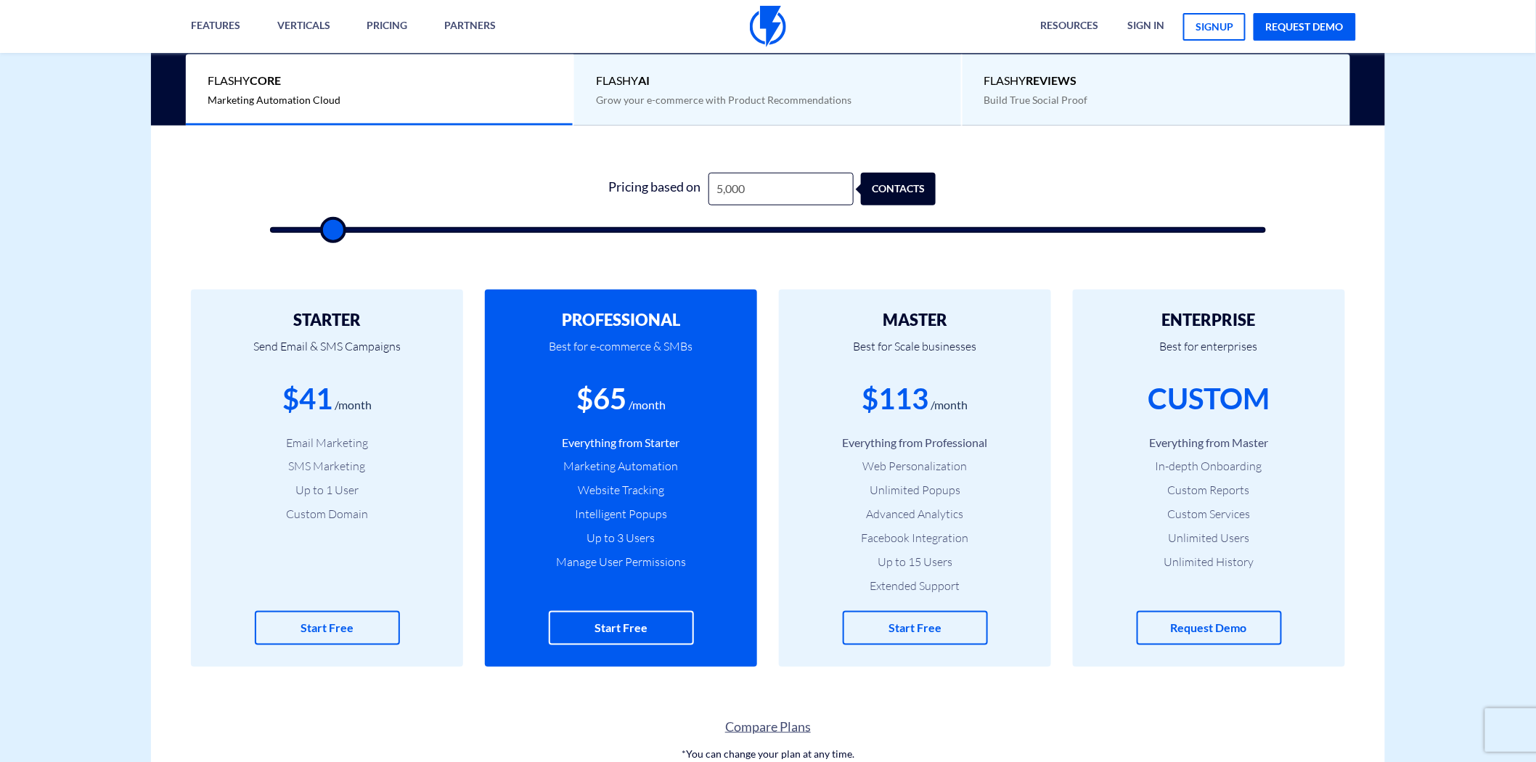
type input "5,500"
type input "5500"
type input "6,000"
type input "6000"
type input "6,500"
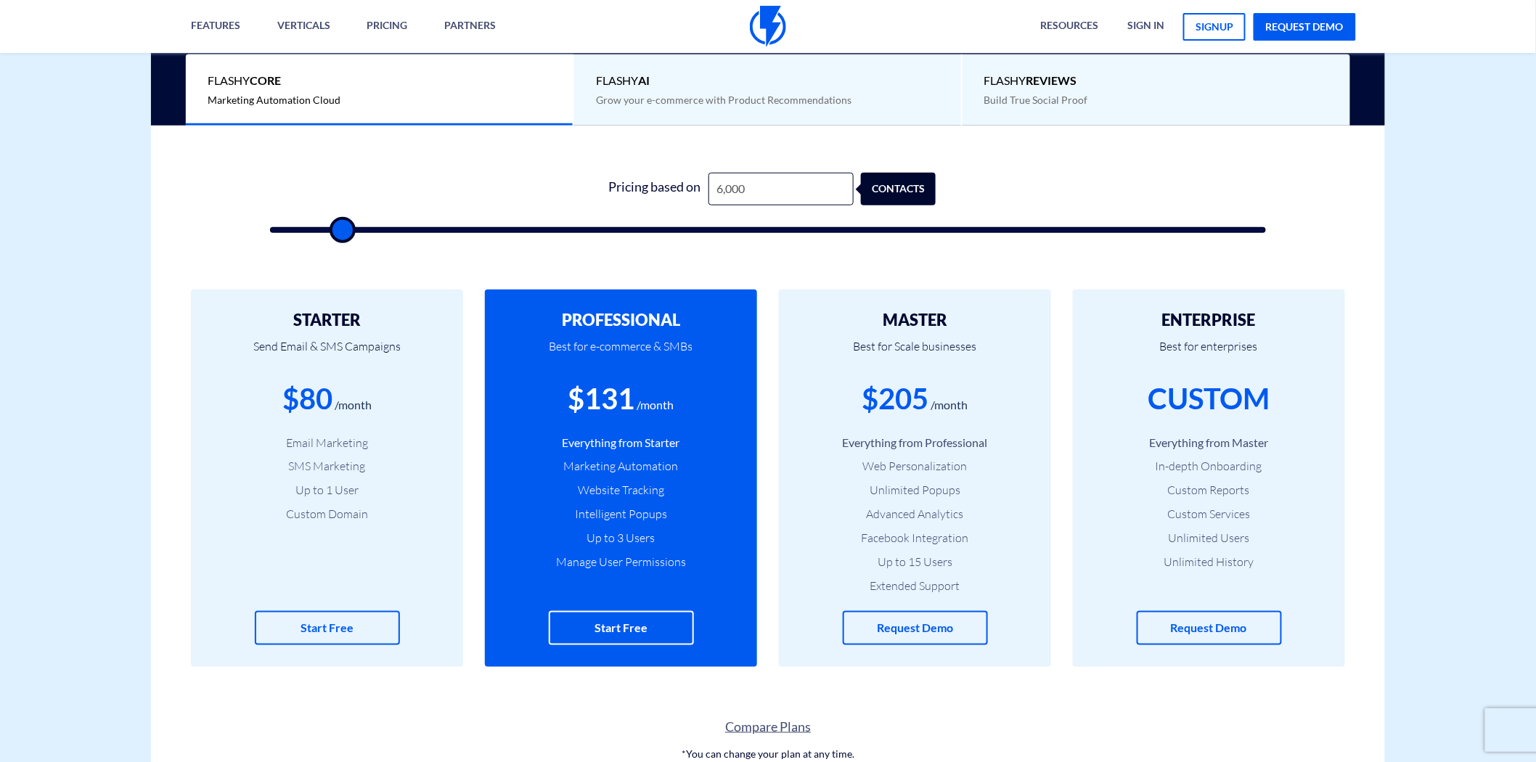
type input "6500"
type input "7,000"
type input "7000"
type input "7,500"
type input "7500"
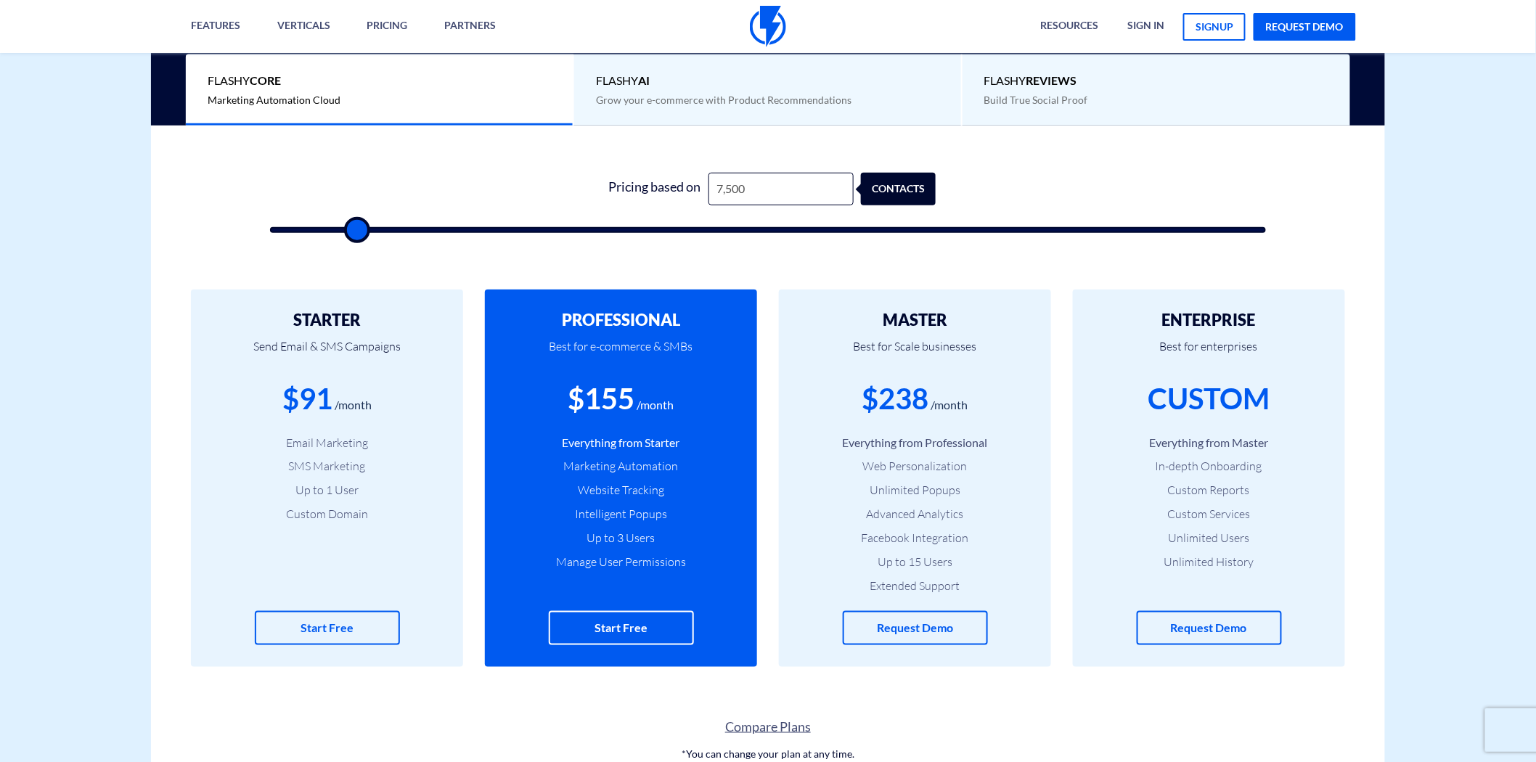
type input "8,000"
type input "8000"
type input "7,500"
type input "7500"
type input "7,000"
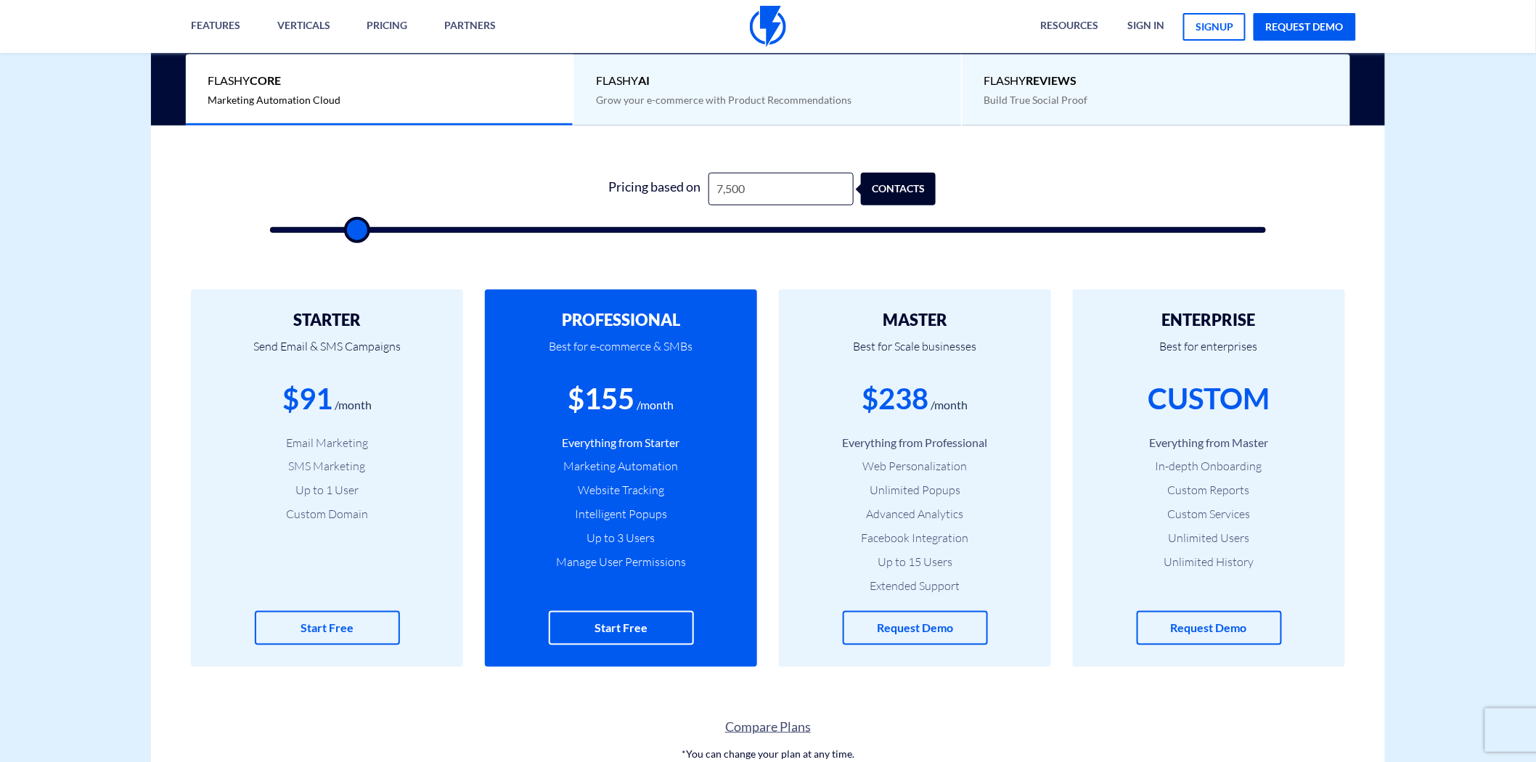
type input "7000"
type input "6,500"
type input "6500"
type input "6,000"
type input "6000"
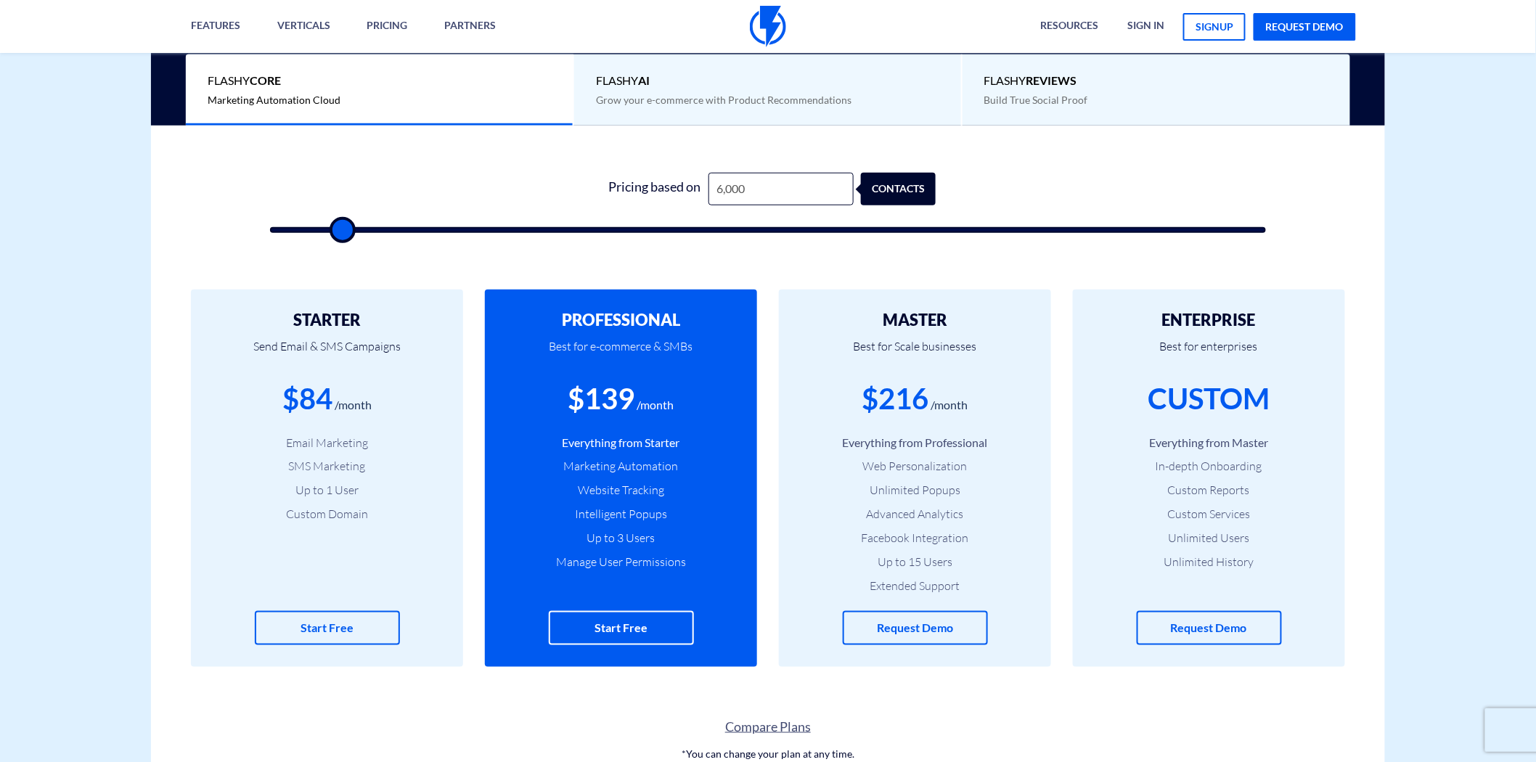
type input "5,500"
type input "5500"
type input "5,000"
drag, startPoint x: 433, startPoint y: 231, endPoint x: 332, endPoint y: 245, distance: 101.1
type input "5000"
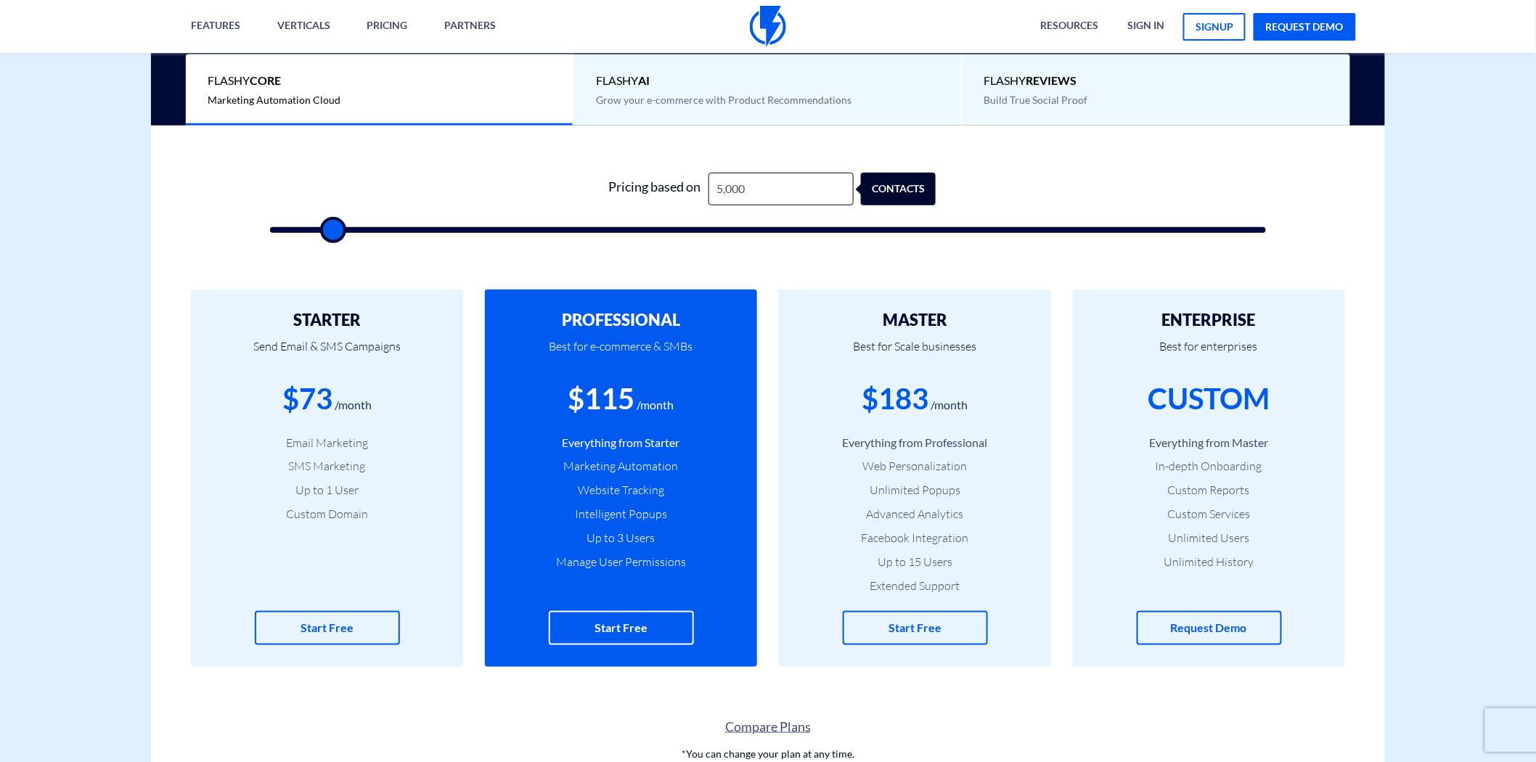
click at [332, 233] on input "range" at bounding box center [768, 230] width 996 height 6
click at [332, 229] on input "range" at bounding box center [768, 230] width 996 height 6
